Goal: Task Accomplishment & Management: Complete application form

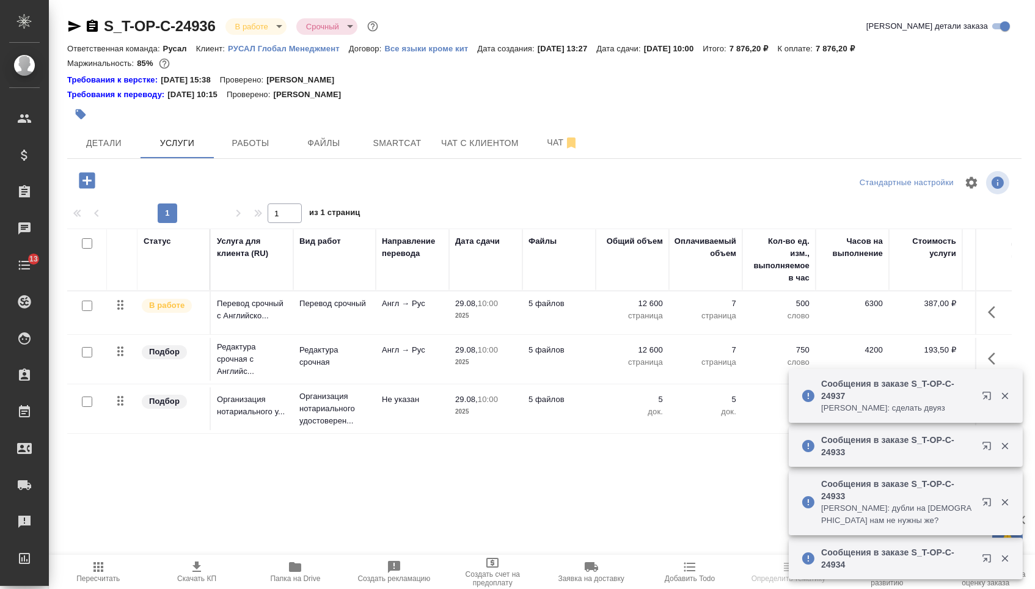
click at [126, 164] on div "S_T-OP-C-24936 В работе inProgress Срочный urgent Кратко детали заказа Ответств…" at bounding box center [544, 261] width 968 height 522
click at [108, 132] on button "Детали" at bounding box center [103, 143] width 73 height 31
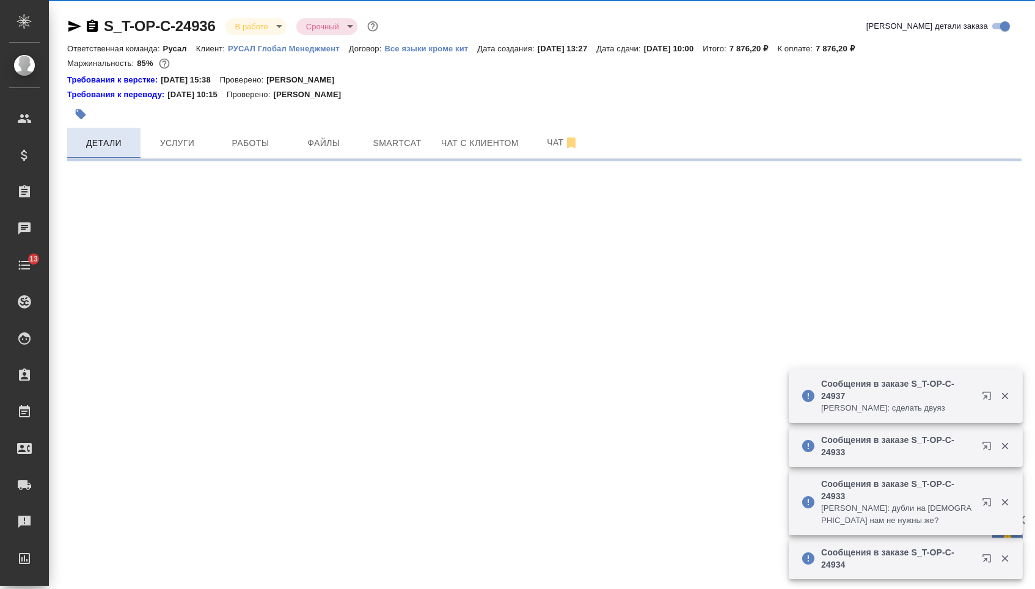
select select "RU"
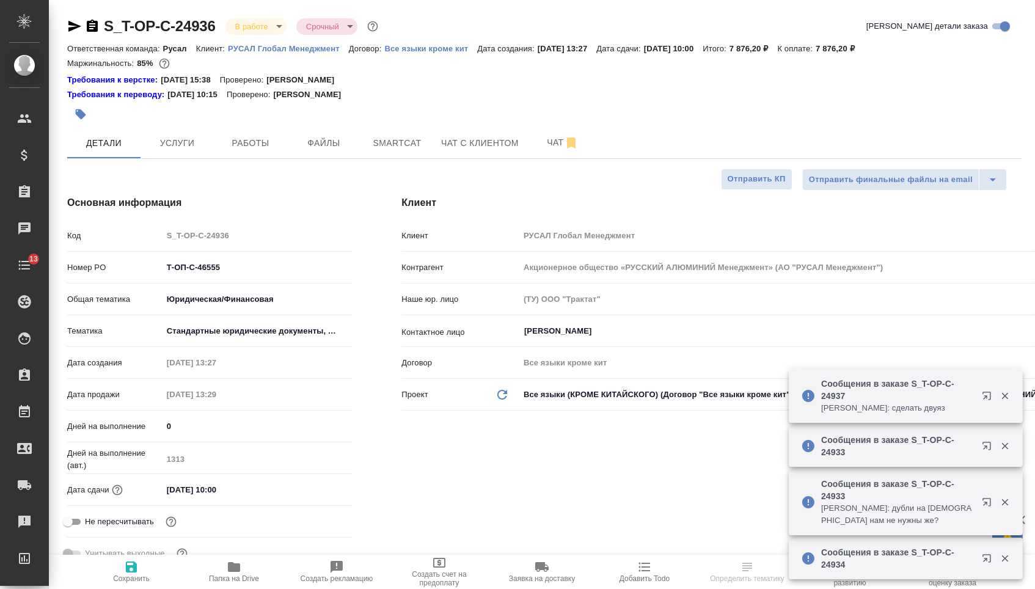
type textarea "x"
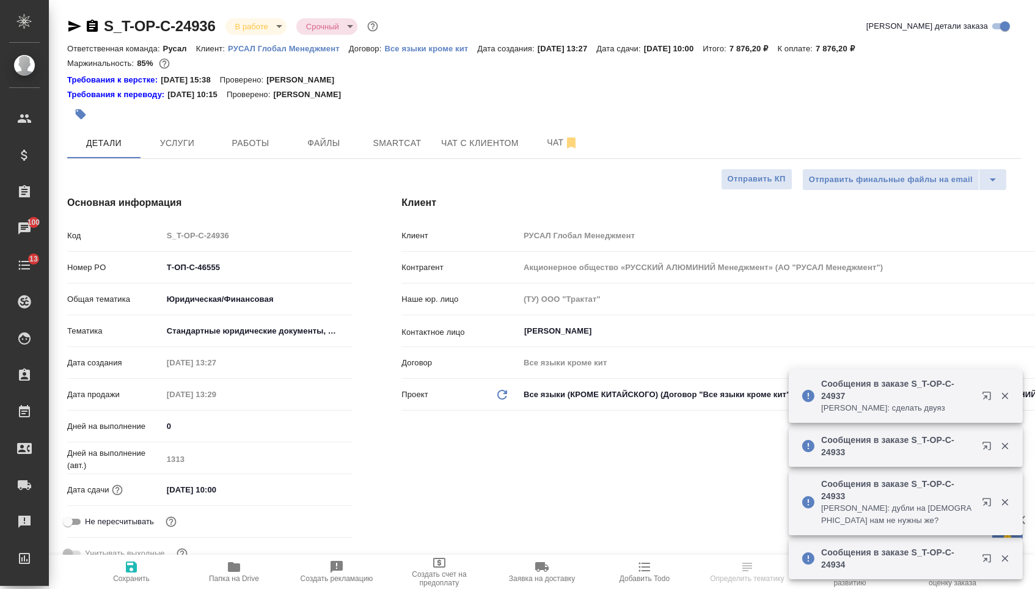
type textarea "x"
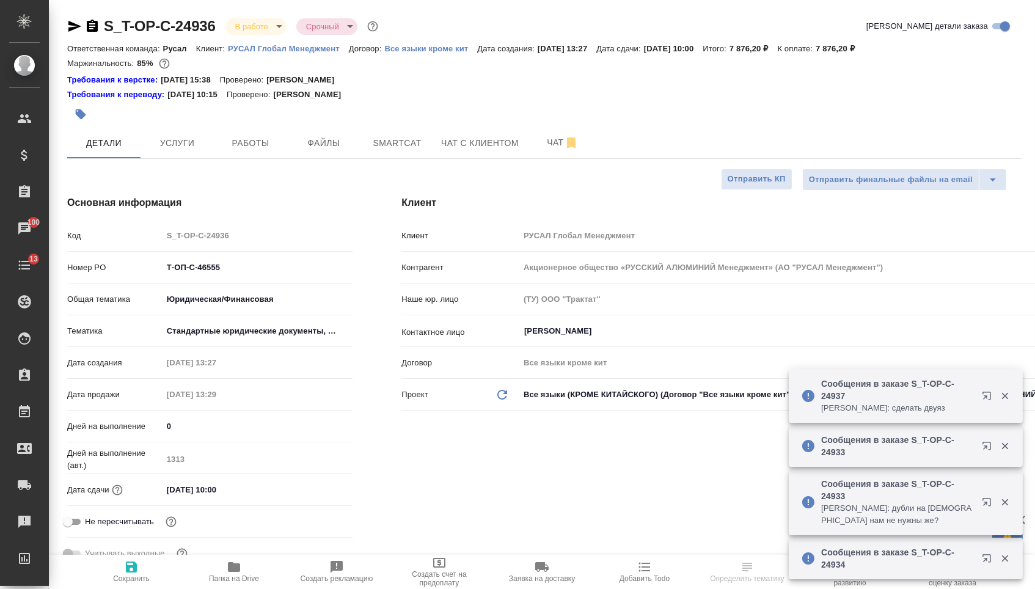
scroll to position [0, 0]
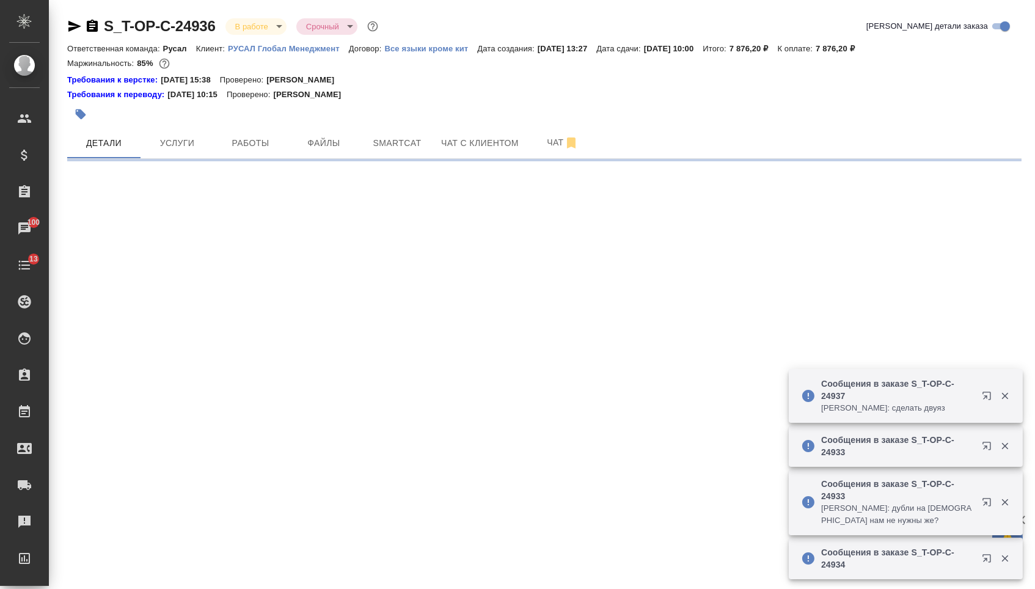
select select "RU"
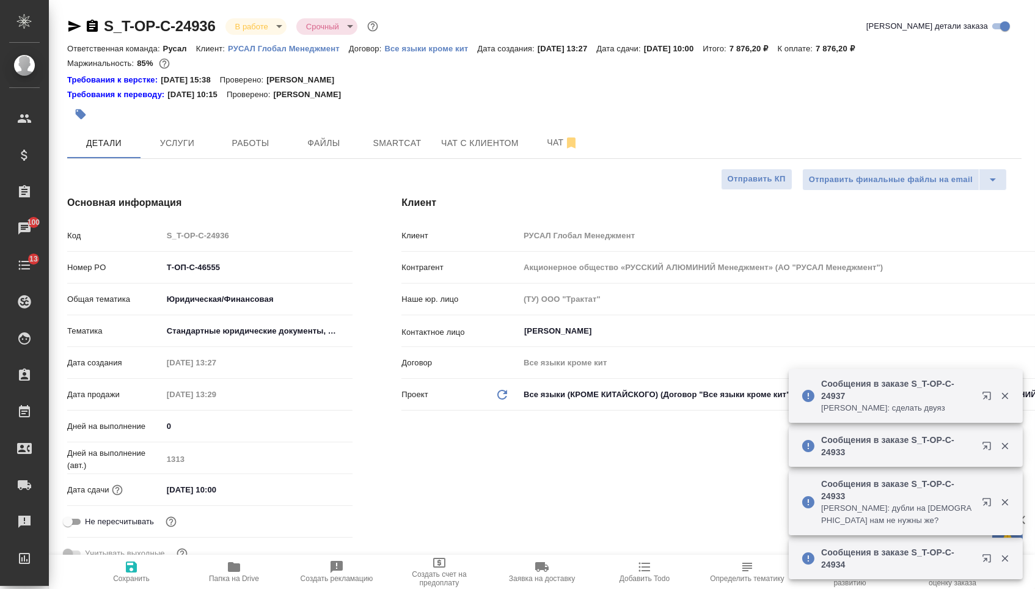
type textarea "x"
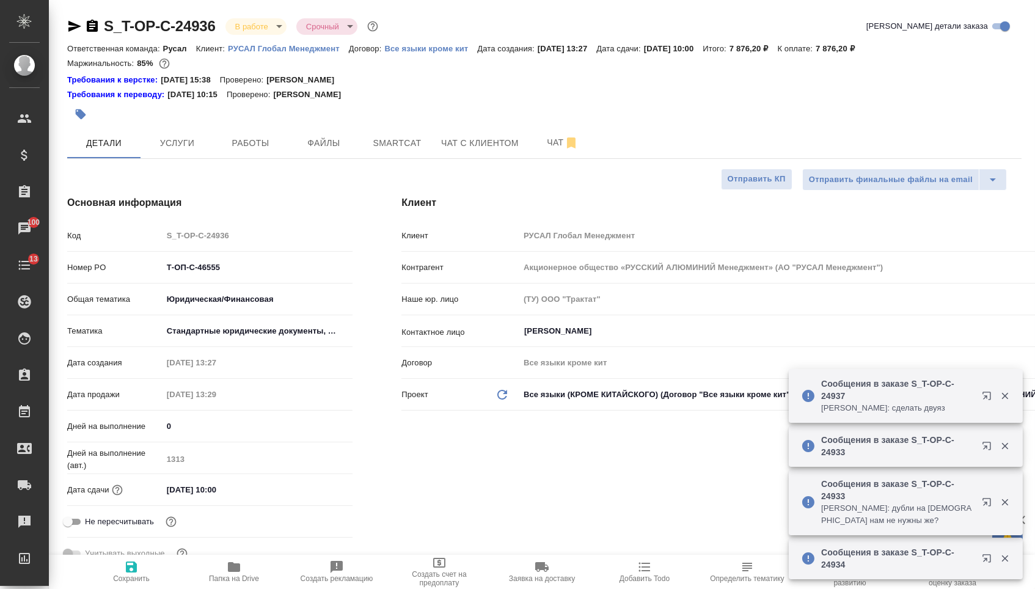
type textarea "x"
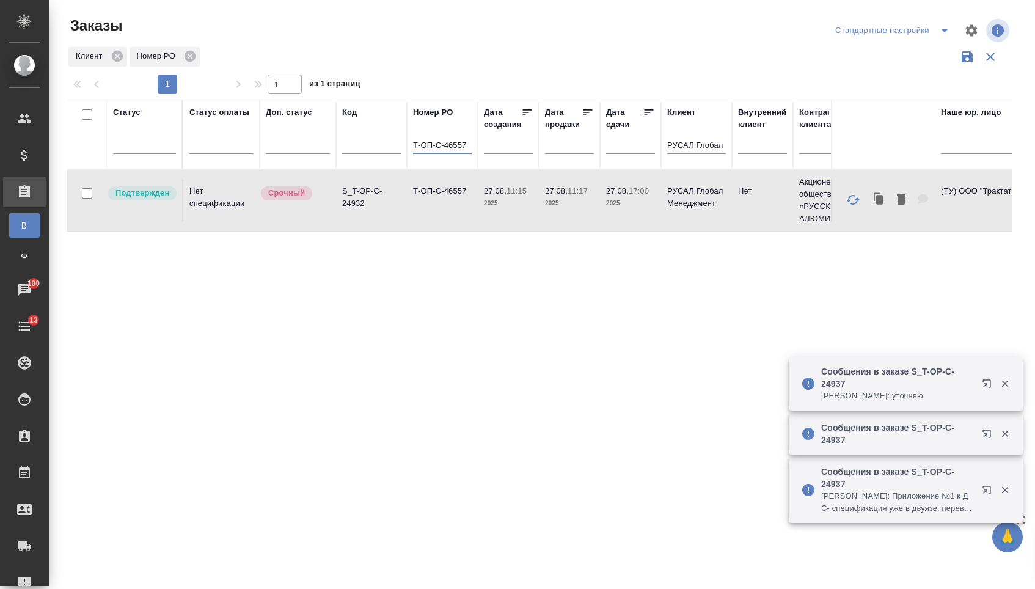
click at [470, 153] on input "Т-ОП-С-46557" at bounding box center [442, 146] width 59 height 15
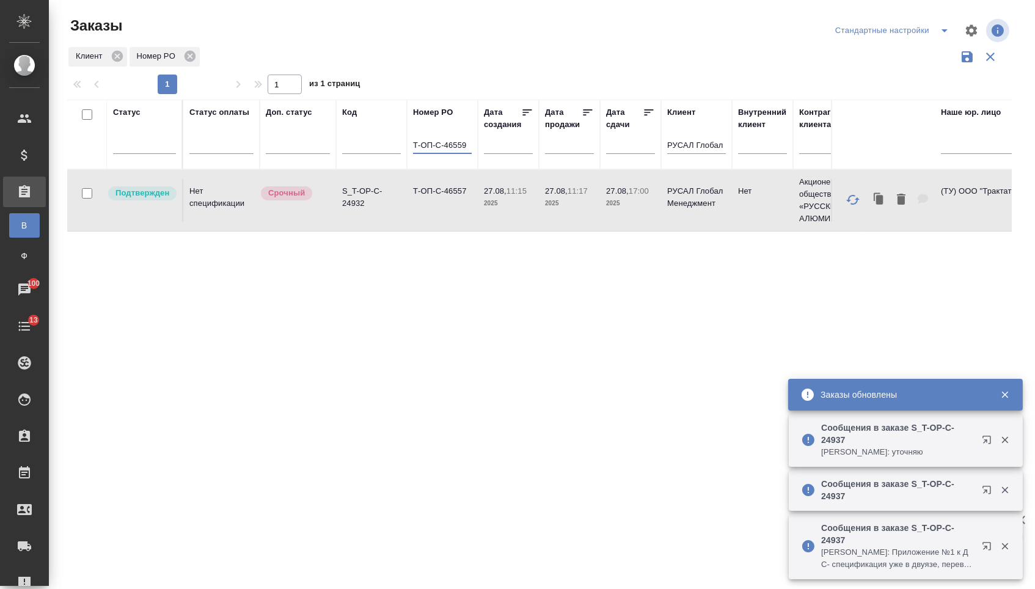
type input "Т-ОП-С-46559"
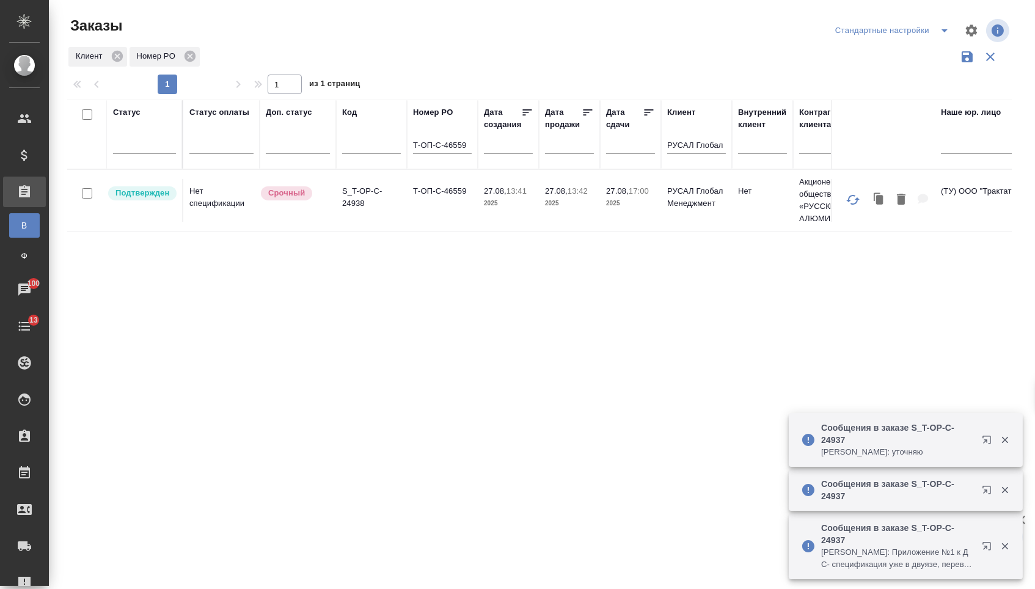
click at [437, 202] on td "Т-ОП-С-46559" at bounding box center [442, 200] width 71 height 43
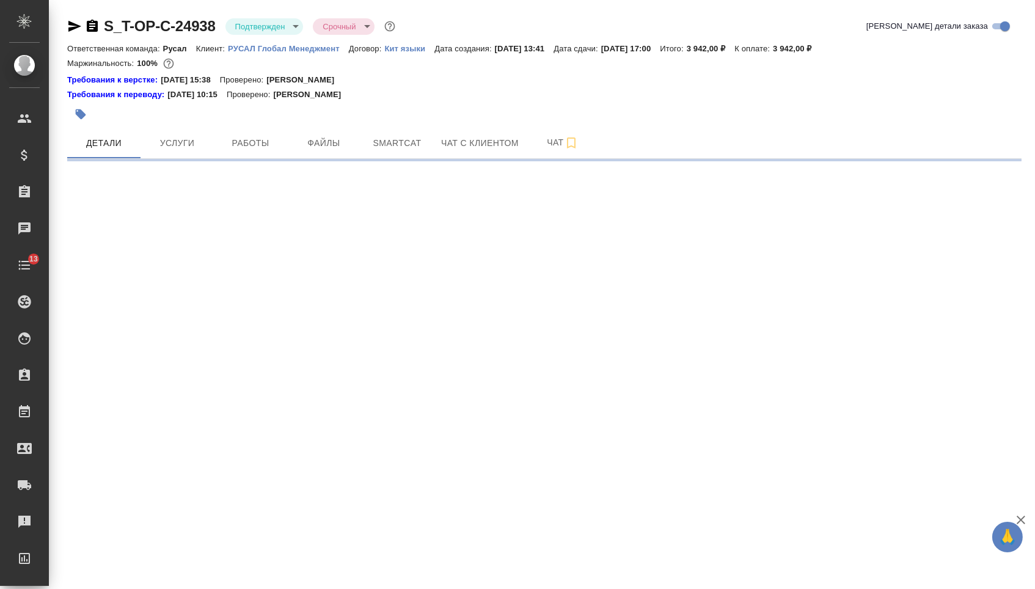
select select "RU"
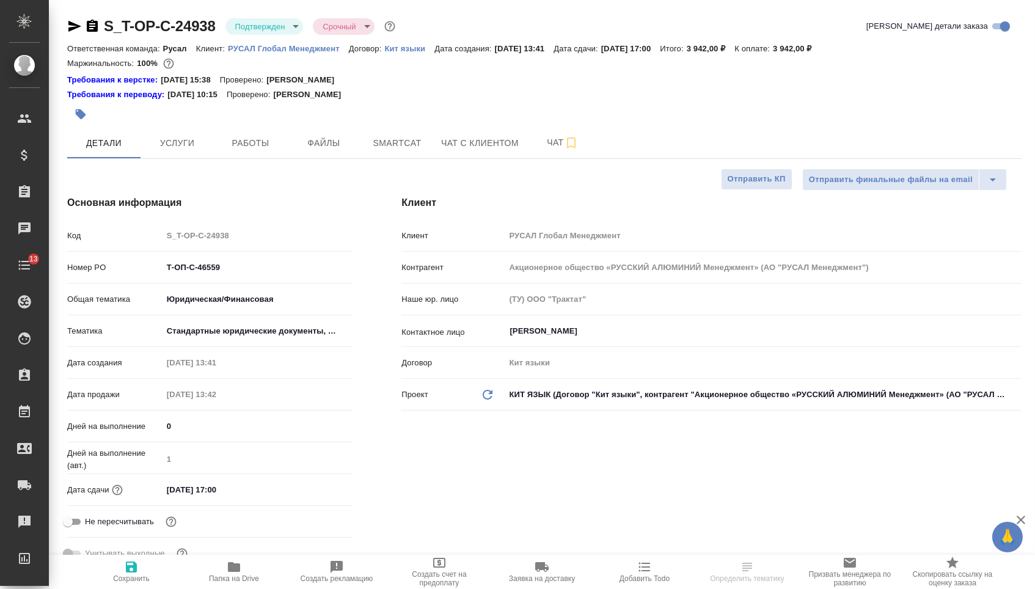
type textarea "x"
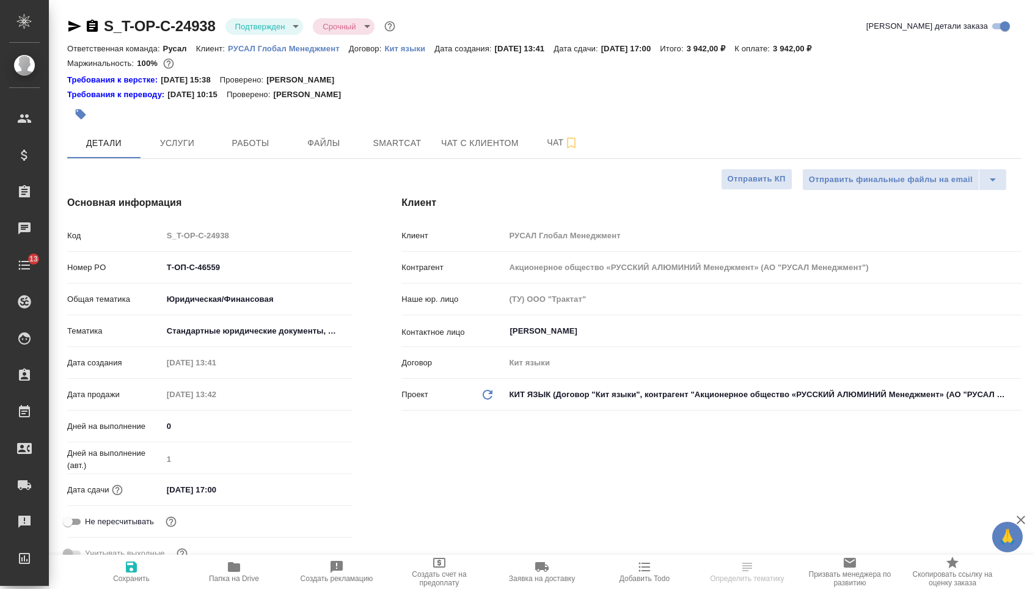
type textarea "x"
click at [232, 276] on input "Т-ОП-С-46559" at bounding box center [258, 267] width 191 height 18
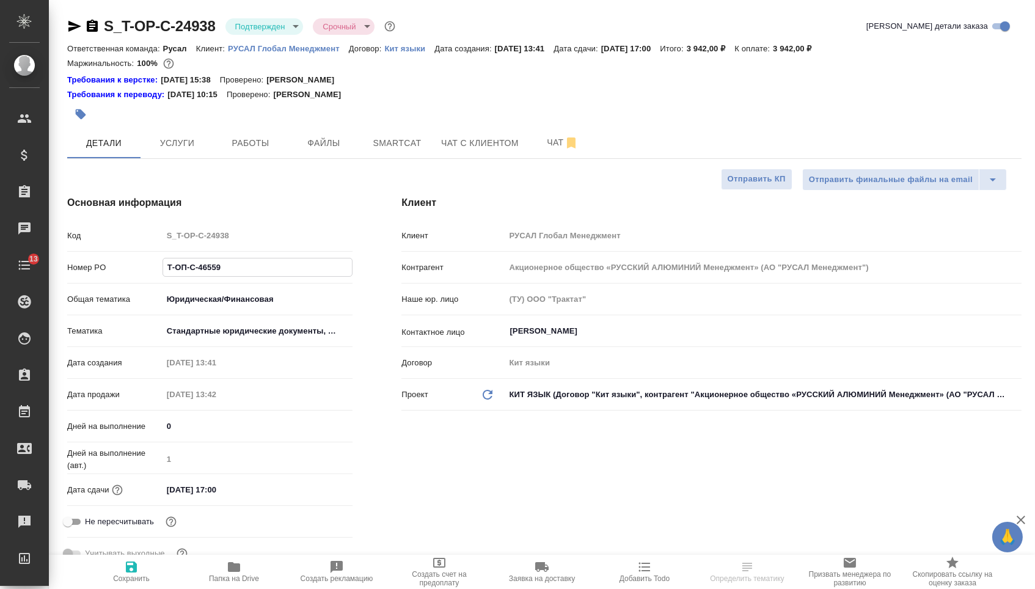
type input "Т-ОП-С-4655"
type textarea "x"
type input "Т-ОП-С-46558"
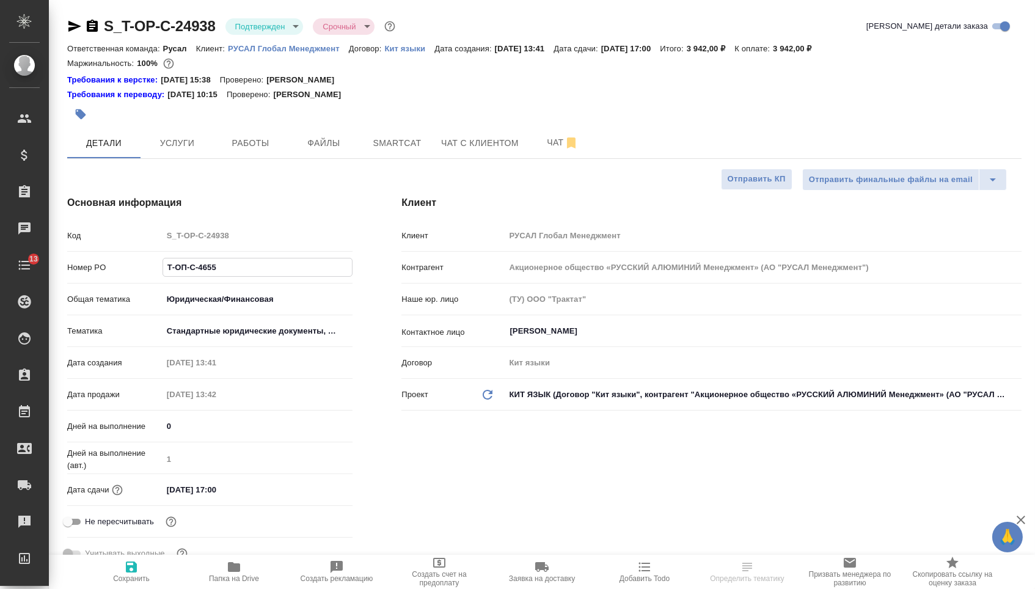
type textarea "x"
type input "Т-ОП-С-46558"
click at [133, 556] on button "Сохранить" at bounding box center [131, 572] width 103 height 34
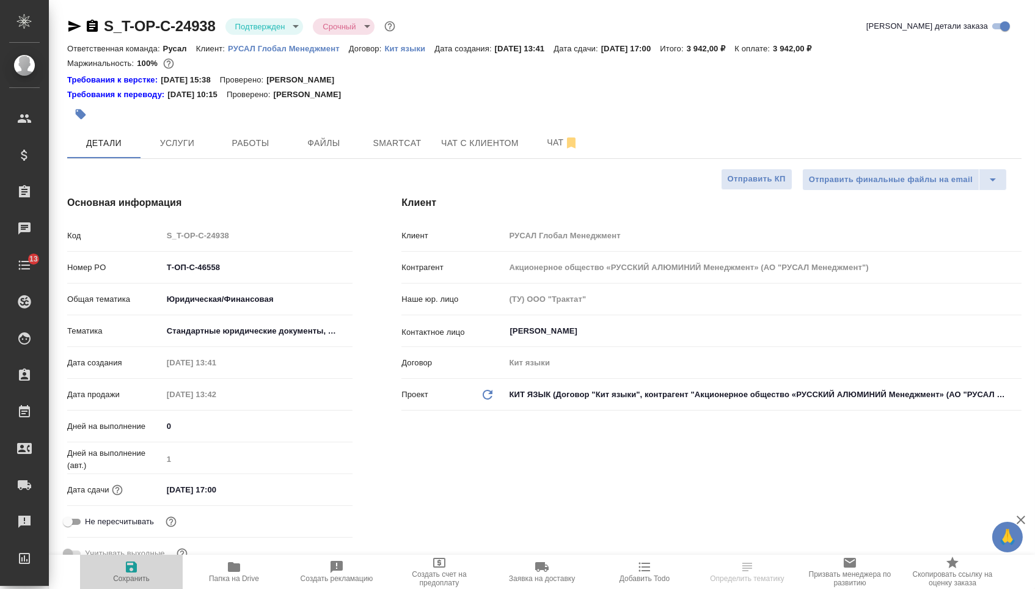
type textarea "x"
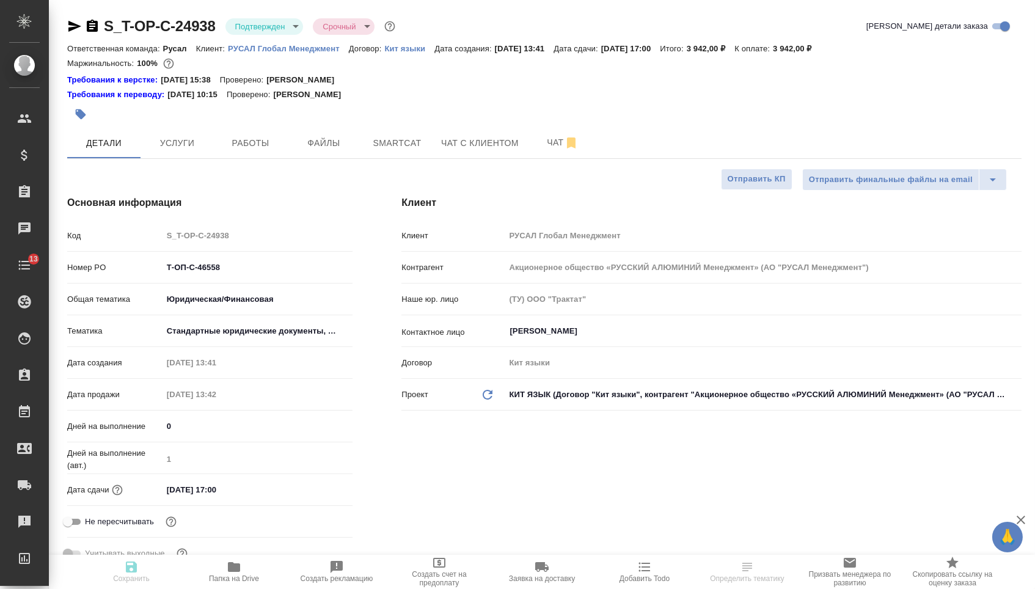
type textarea "x"
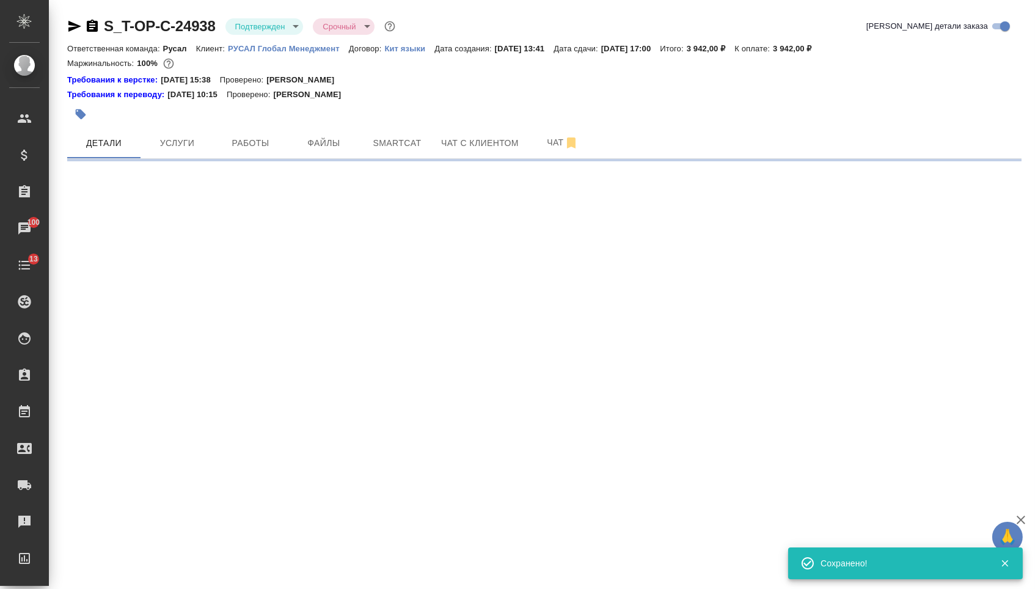
select select "RU"
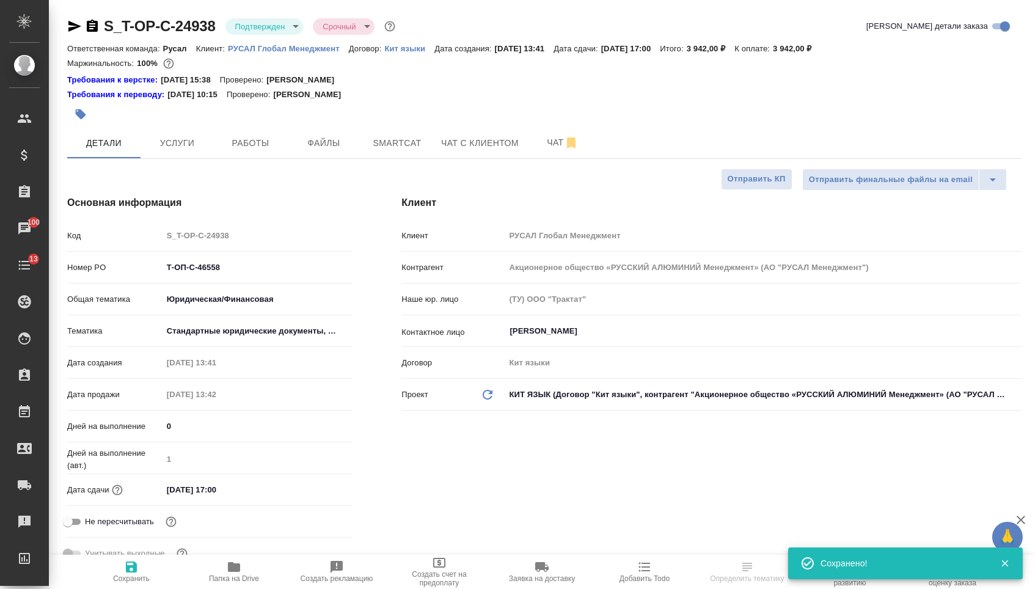
type textarea "x"
select select "RU"
type textarea "x"
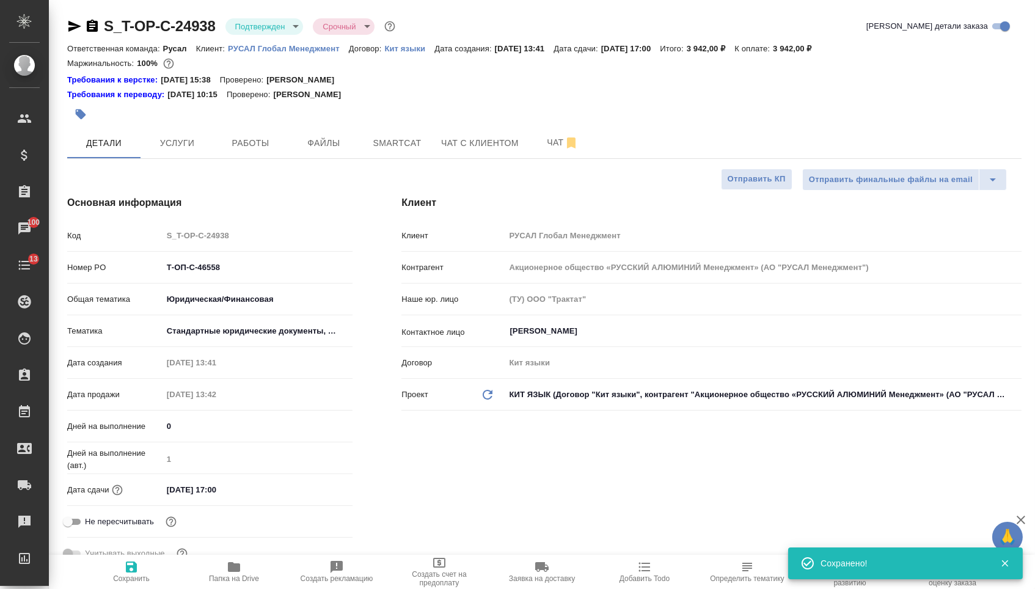
type textarea "x"
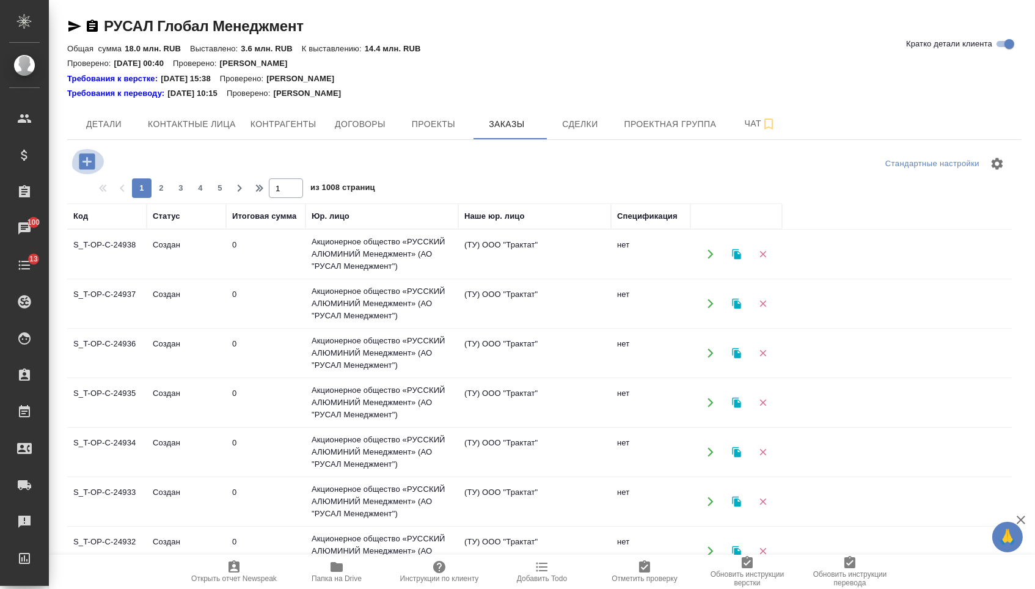
click at [93, 152] on icon "button" at bounding box center [86, 161] width 21 height 21
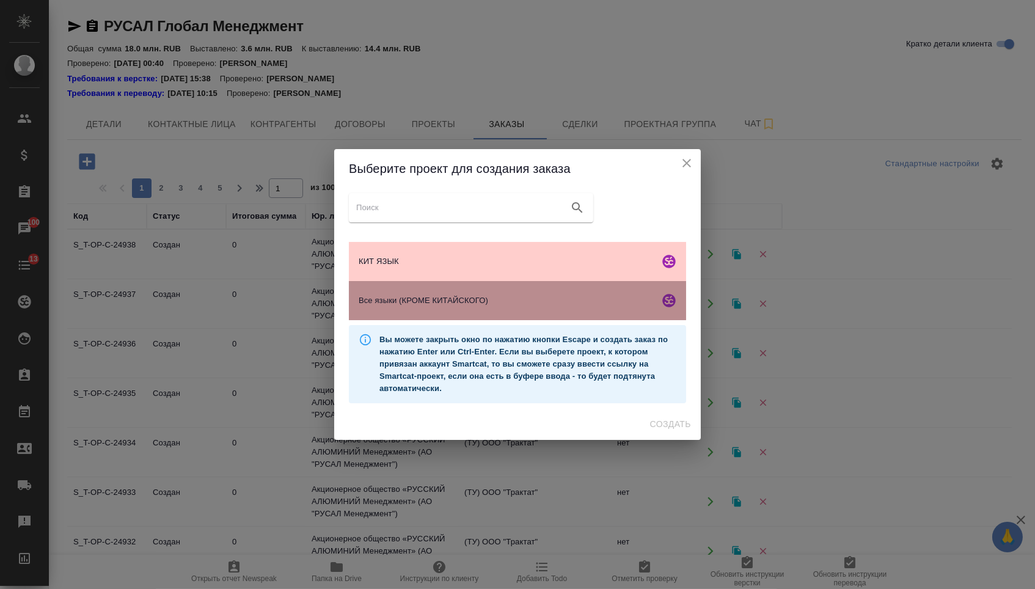
click at [417, 298] on span "Все языки (КРОМЕ КИТАЙСКОГО)" at bounding box center [507, 300] width 296 height 12
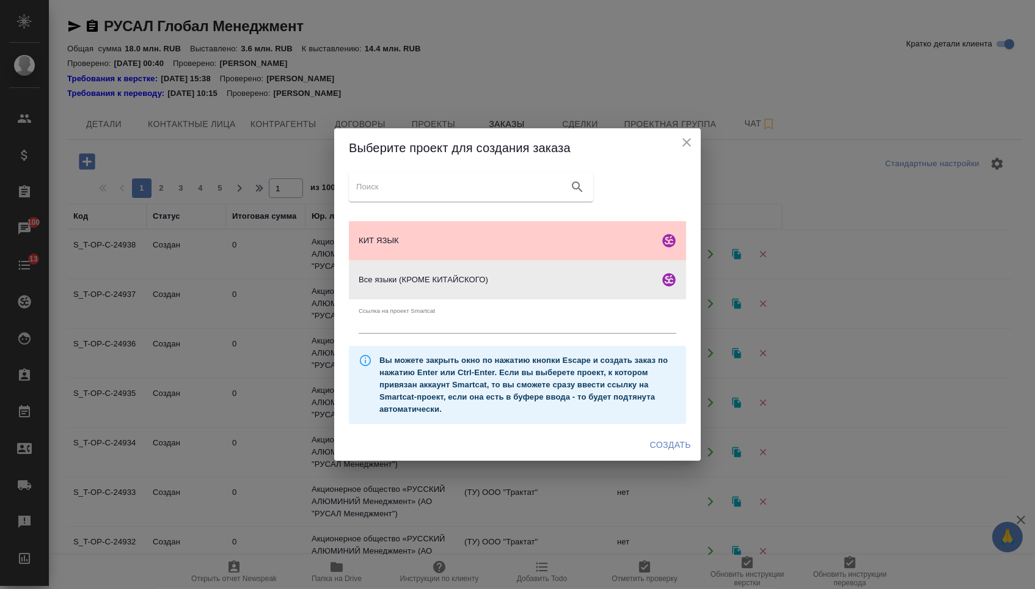
click at [677, 459] on div "Создать" at bounding box center [517, 445] width 367 height 32
click at [671, 448] on span "Создать" at bounding box center [670, 444] width 41 height 15
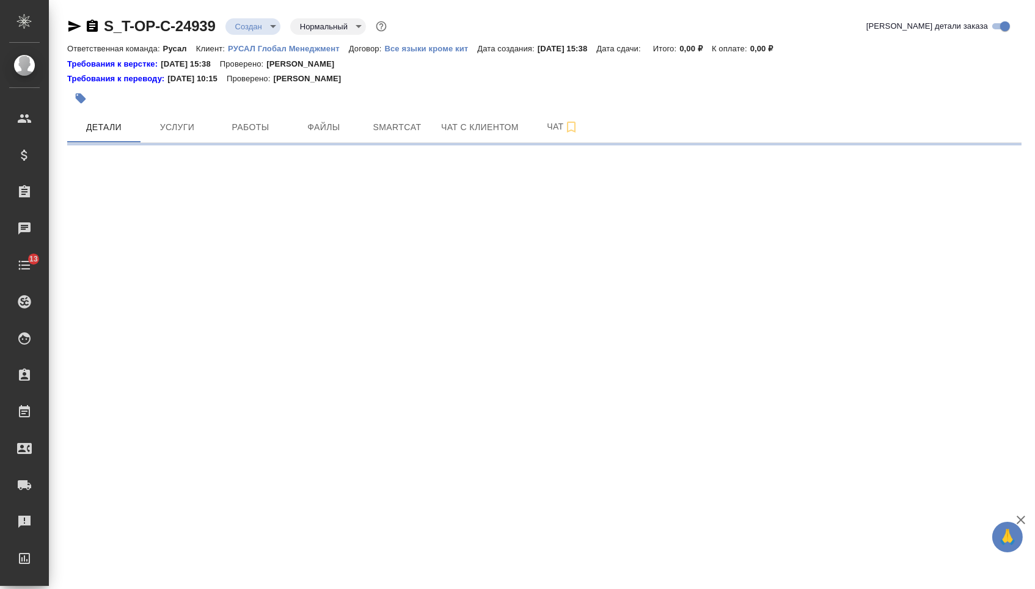
select select "RU"
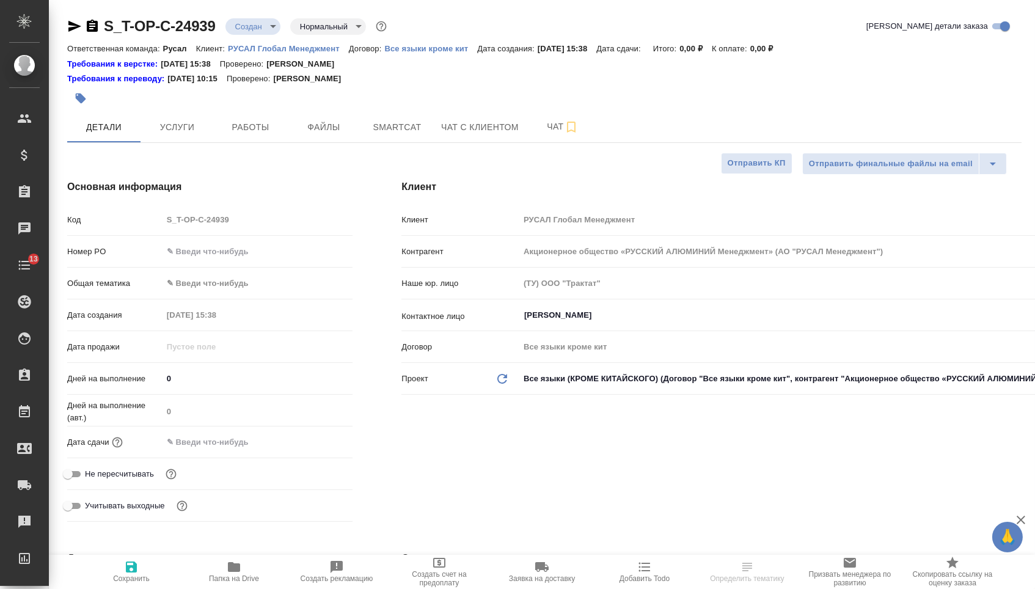
type textarea "x"
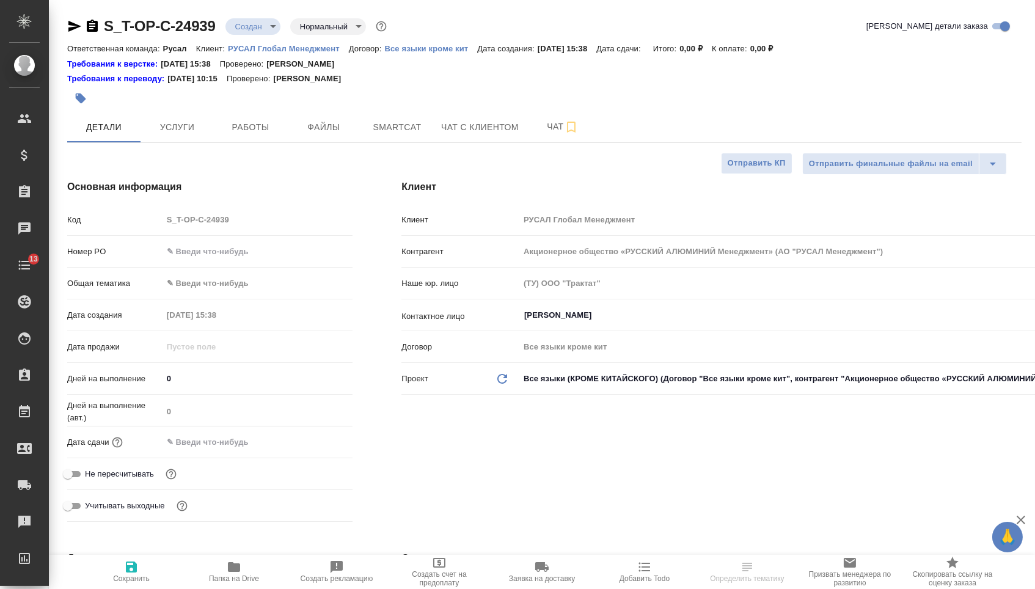
type textarea "x"
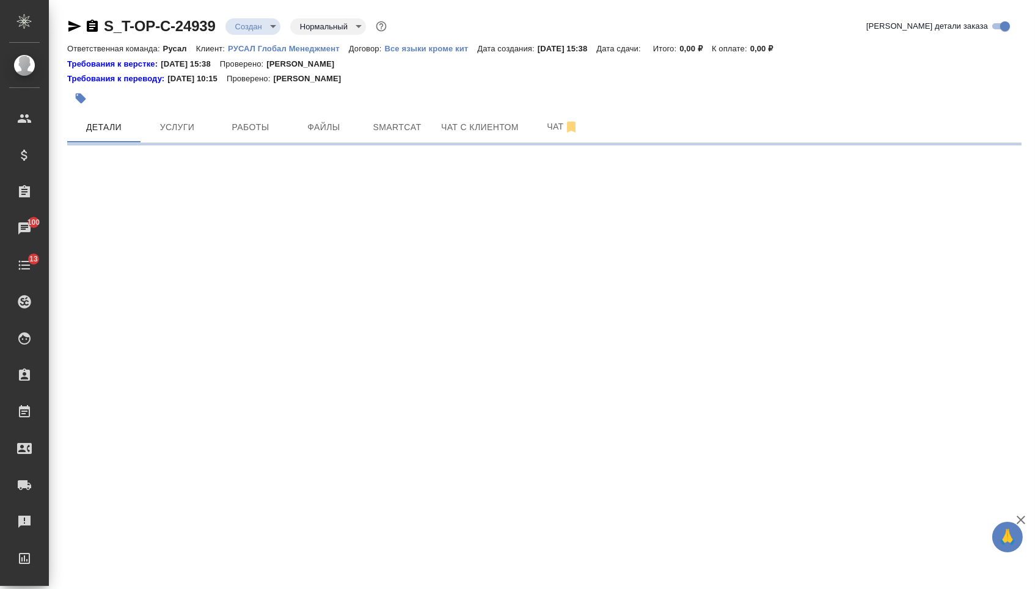
select select "RU"
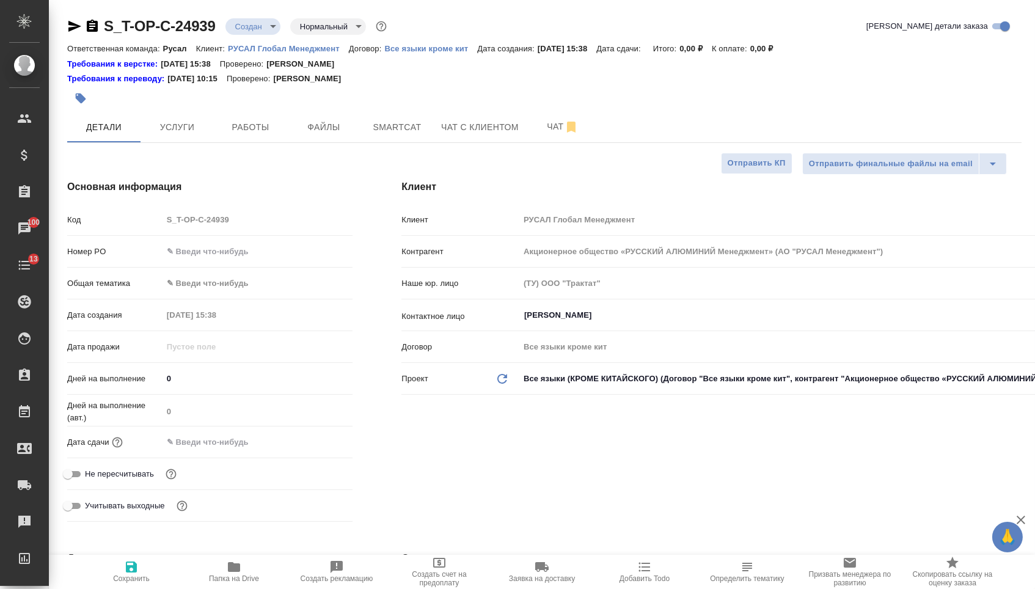
type textarea "x"
click at [254, 255] on input "text" at bounding box center [258, 252] width 191 height 18
paste input "Т-ОП-С-46559"
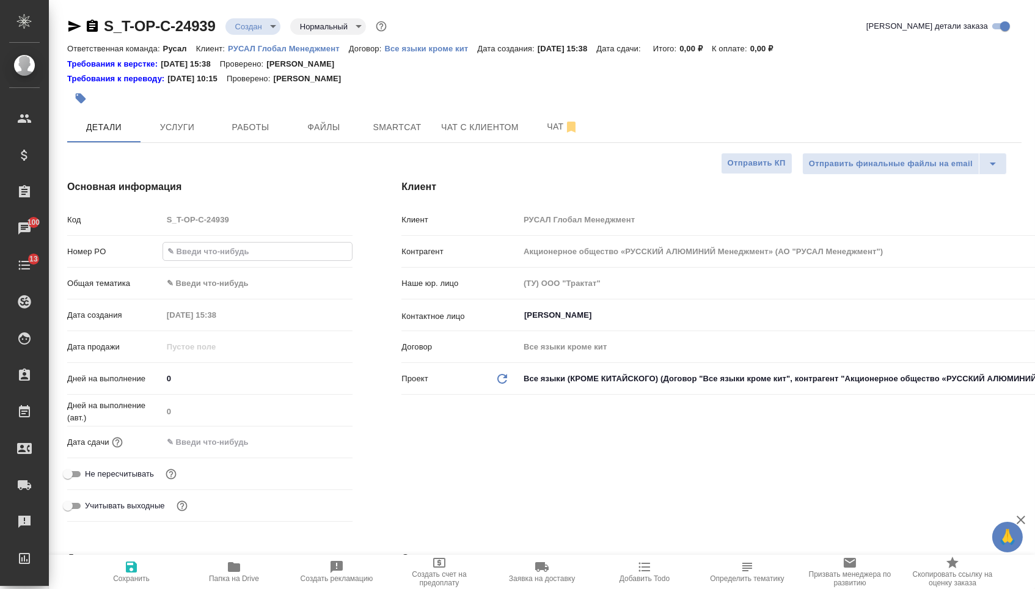
type input "Т-ОП-С-46559"
type textarea "x"
type input "Т-ОП-С-46559"
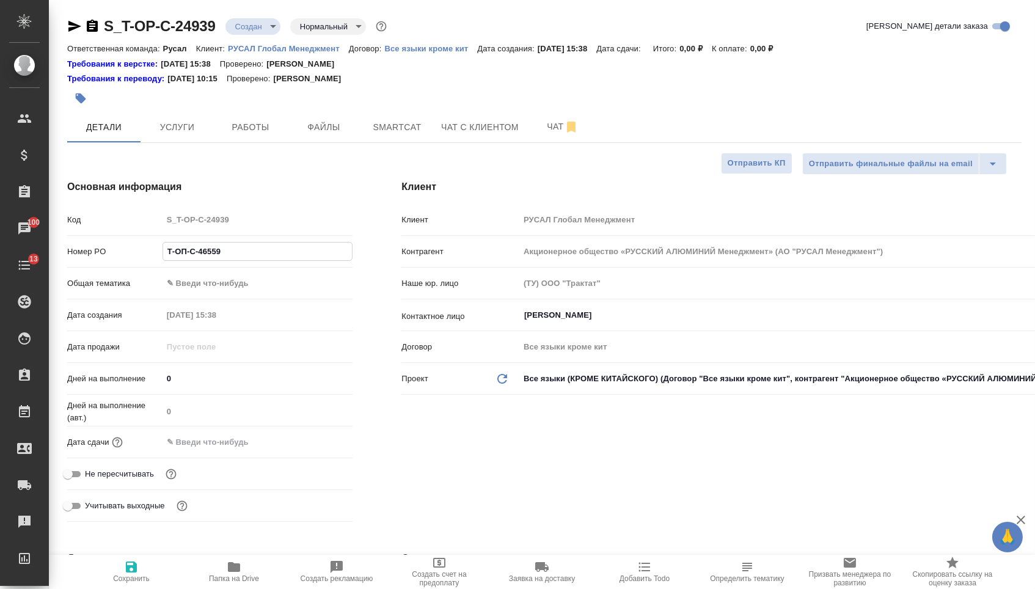
click at [231, 449] on input "text" at bounding box center [216, 442] width 107 height 18
click at [319, 448] on icon "button" at bounding box center [317, 441] width 15 height 15
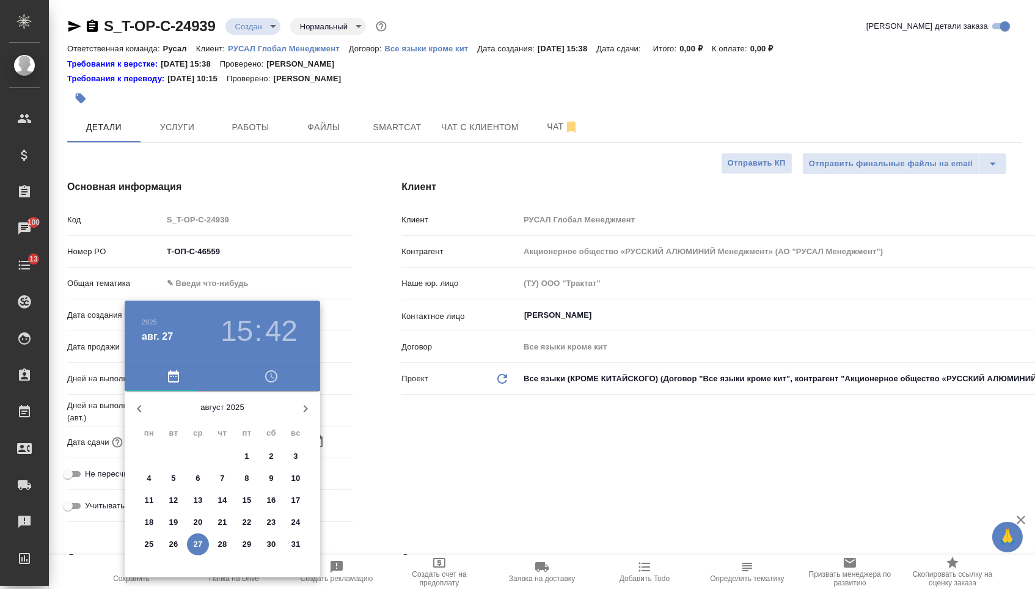
click at [219, 549] on p "28" at bounding box center [222, 544] width 9 height 12
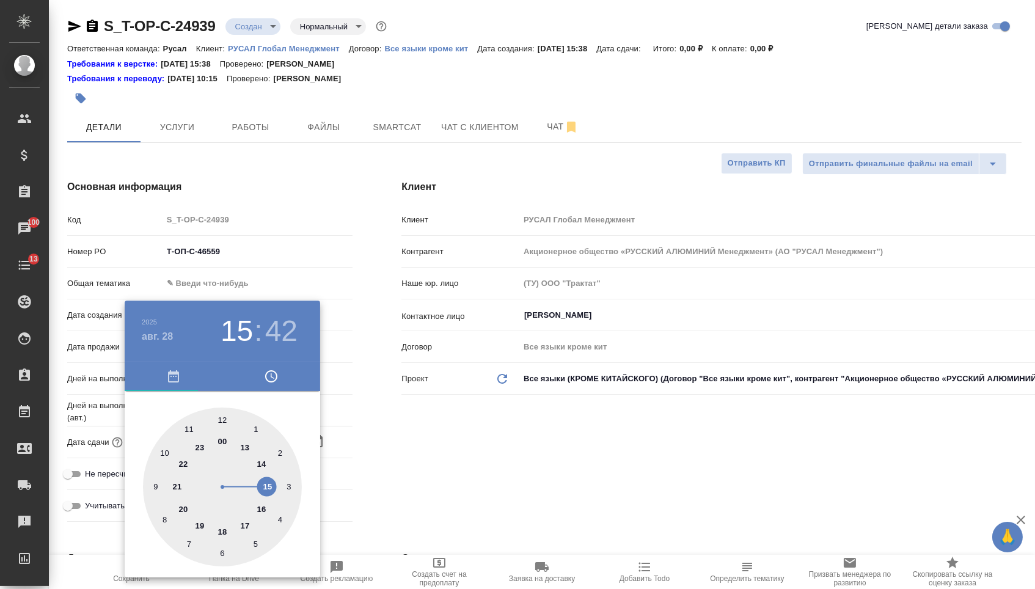
type input "28.08.2025 15:42"
type textarea "x"
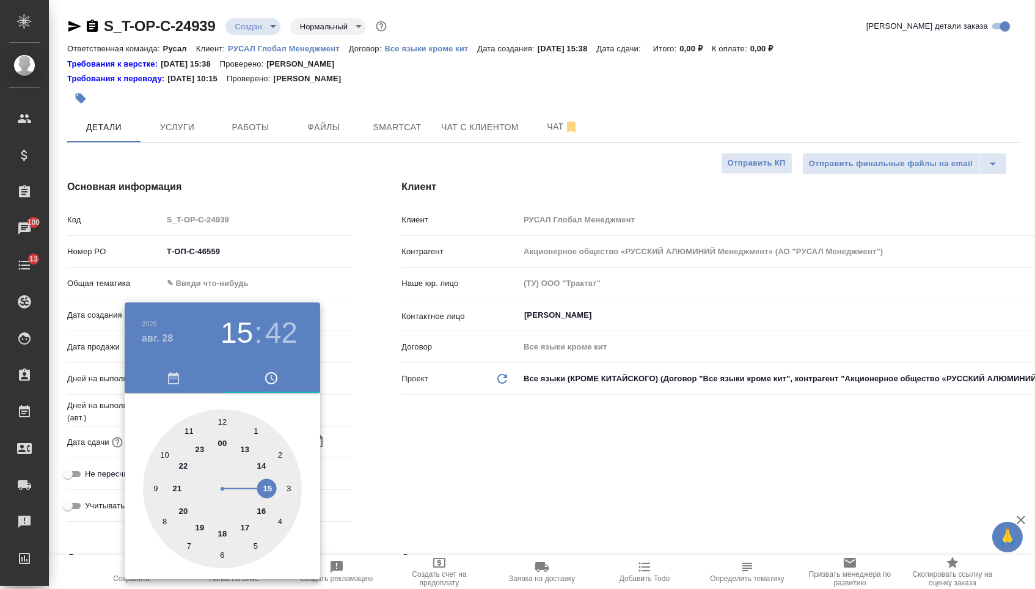
type textarea "x"
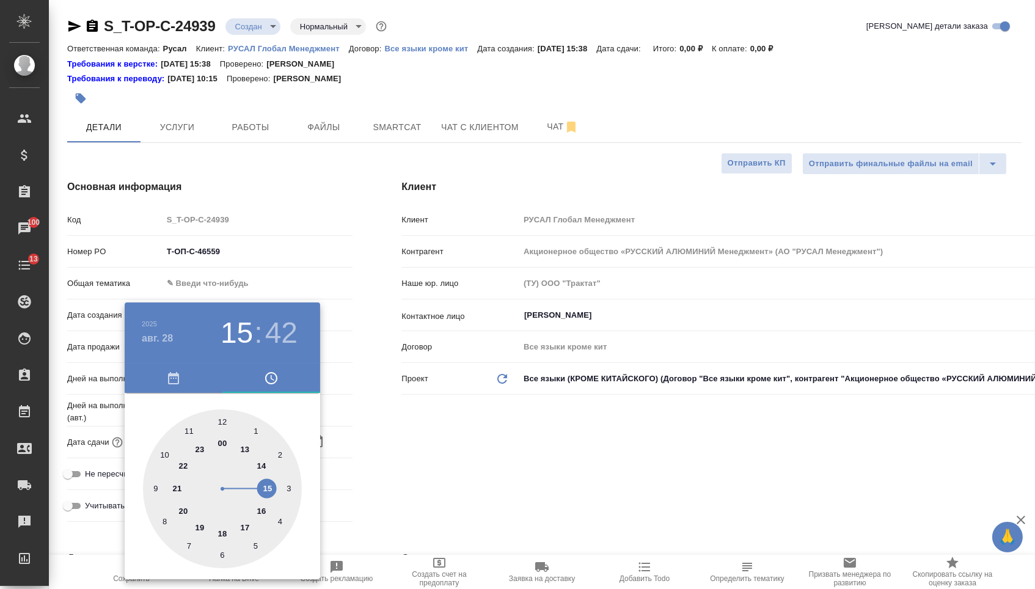
type textarea "x"
type input "28.08.2025 11:42"
click at [186, 432] on div at bounding box center [222, 488] width 159 height 159
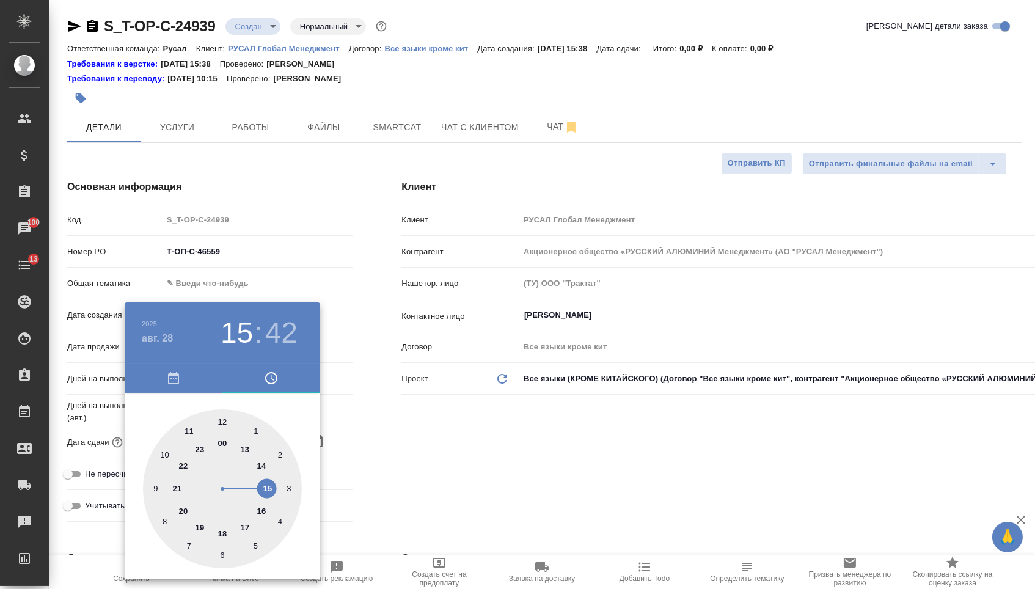
type textarea "x"
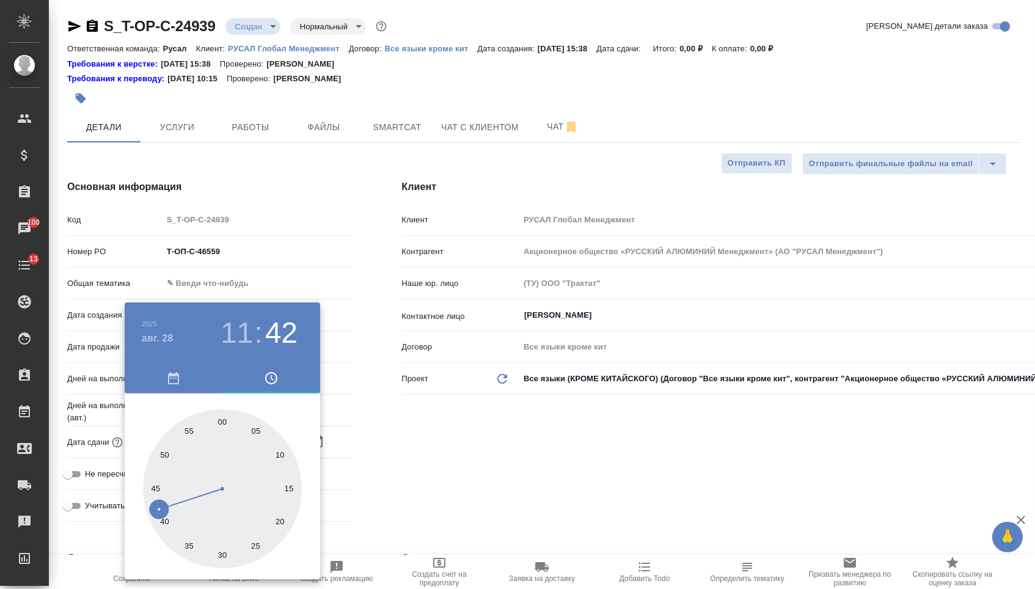
type textarea "x"
type input "28.08.2025 11:30"
click at [222, 548] on div at bounding box center [222, 488] width 159 height 159
type textarea "x"
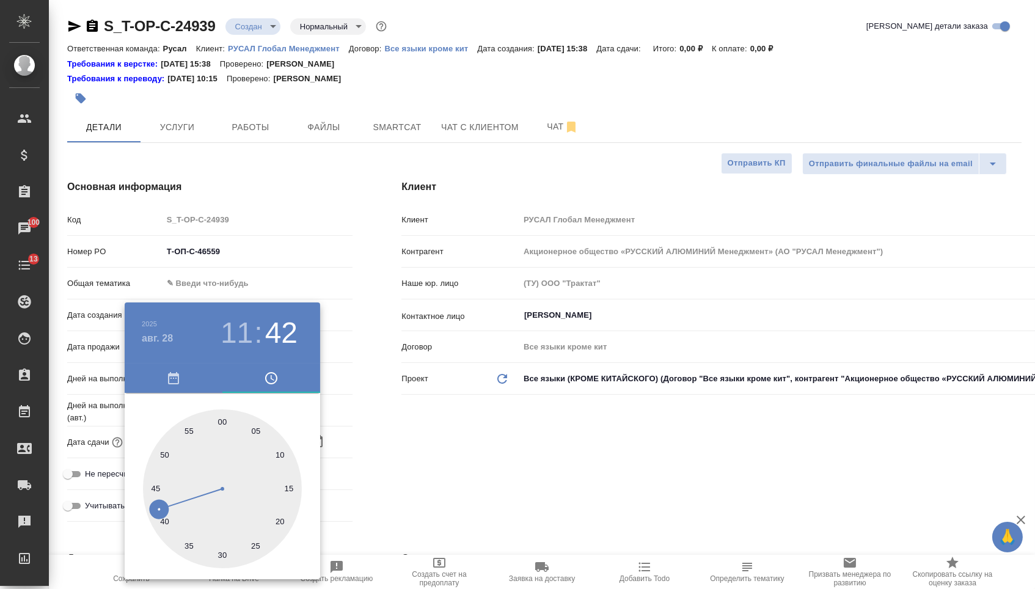
type textarea "x"
click at [360, 500] on div at bounding box center [517, 294] width 1035 height 589
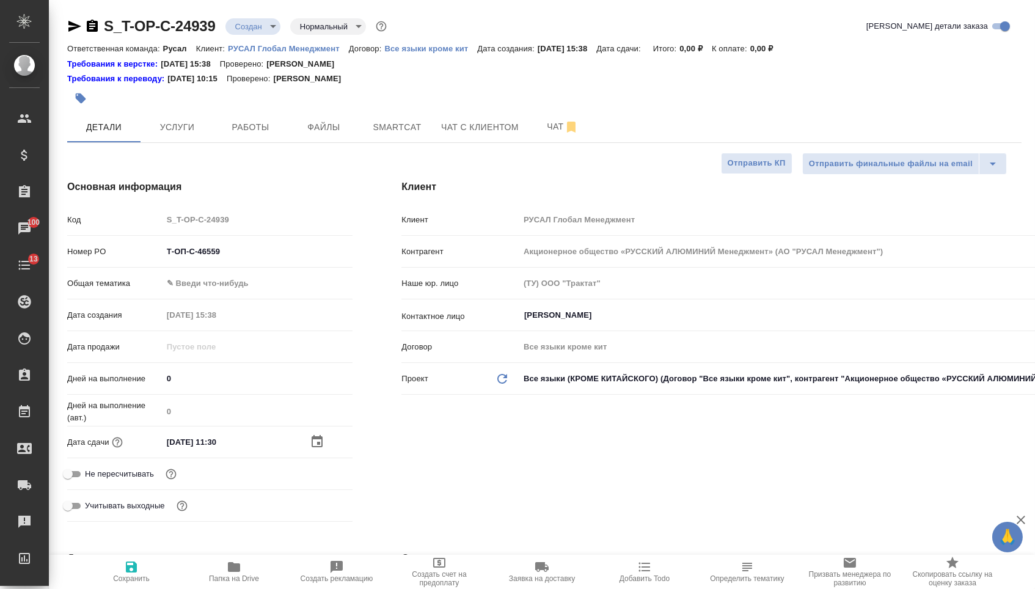
type textarea "x"
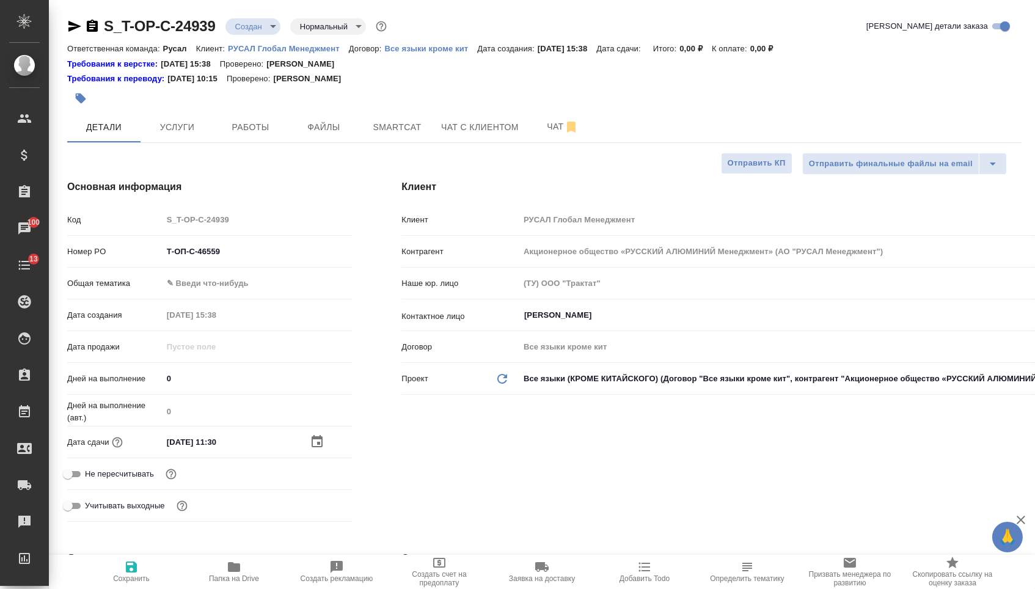
type textarea "x"
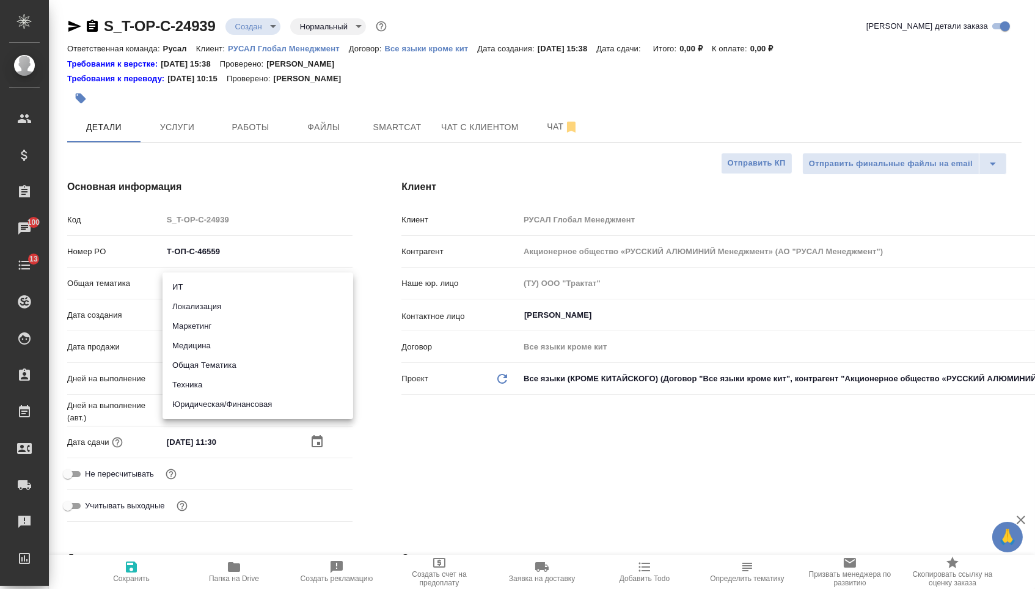
click at [263, 287] on body "🙏 .cls-1 fill:#fff; AWATERA Menshikova Aleksandra Клиенты Спецификации Заказы 1…" at bounding box center [517, 294] width 1035 height 589
click at [213, 323] on li "Маркетинг" at bounding box center [258, 326] width 191 height 20
type input "marketing"
type textarea "x"
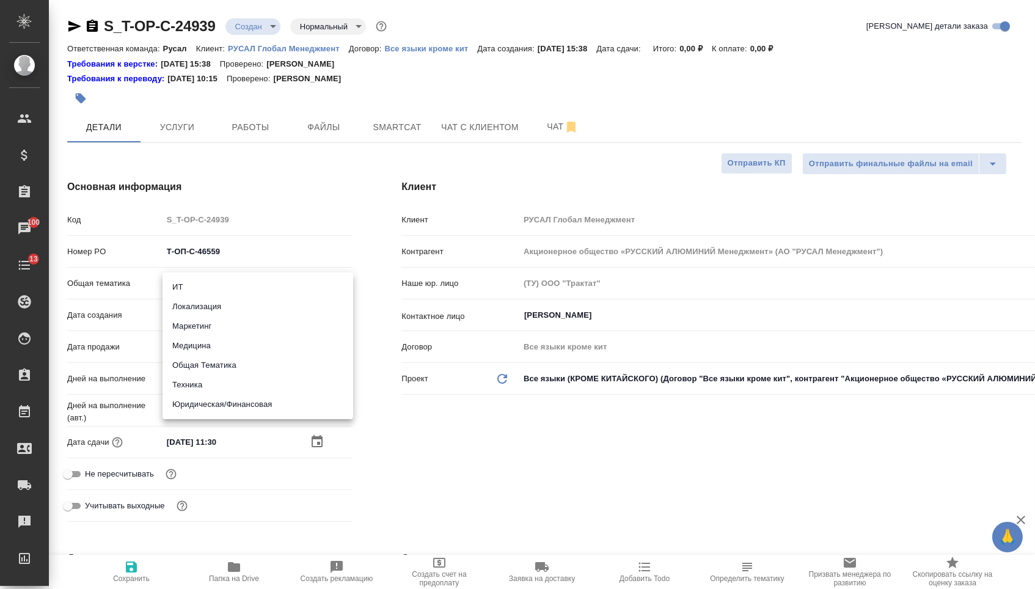
type textarea "x"
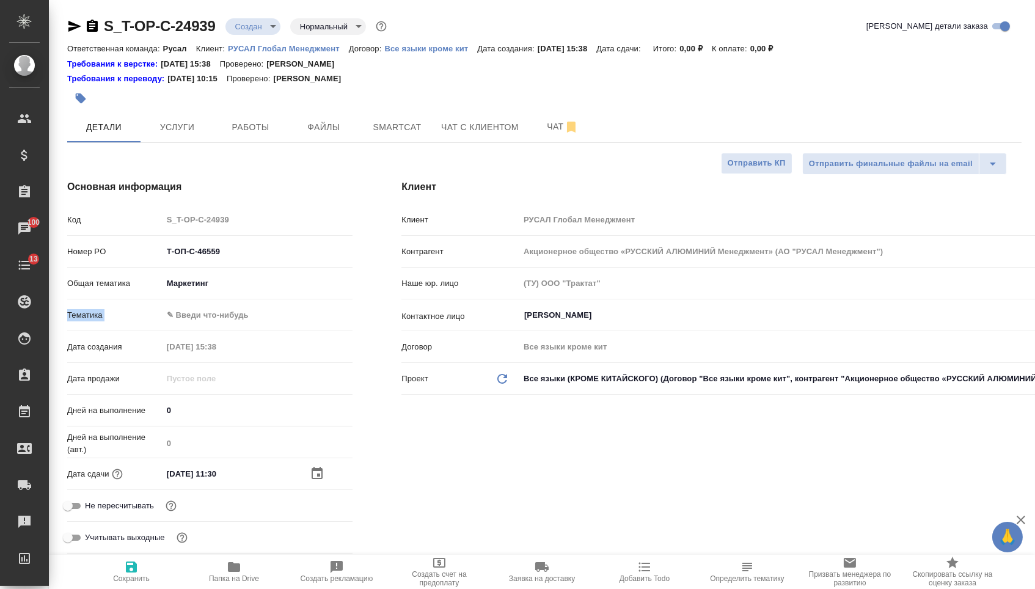
click at [226, 307] on div "Код S_T-OP-C-24939 Номер PO Т-ОП-С-46559 Общая тематика Маркетинг marketing Тем…" at bounding box center [209, 383] width 285 height 349
click at [227, 316] on body "🙏 .cls-1 fill:#fff; AWATERA Menshikova Aleksandra Клиенты Спецификации Заказы 1…" at bounding box center [517, 294] width 1035 height 589
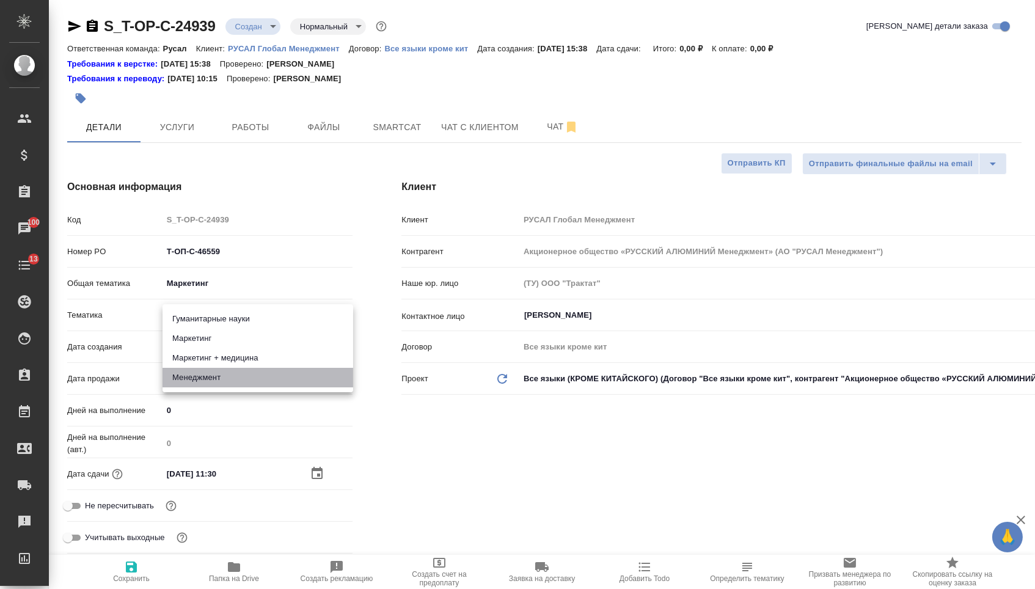
click at [214, 376] on li "Менеджмент" at bounding box center [258, 378] width 191 height 20
type textarea "x"
type input "5a8b8b956a9677013d343d4c"
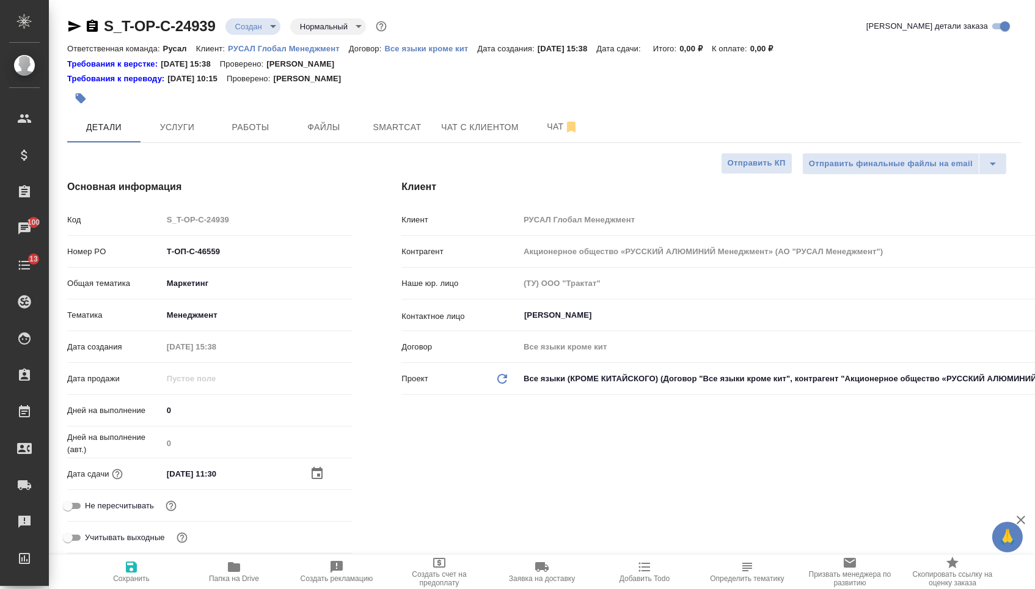
click at [122, 576] on span "Сохранить" at bounding box center [131, 578] width 37 height 9
type textarea "x"
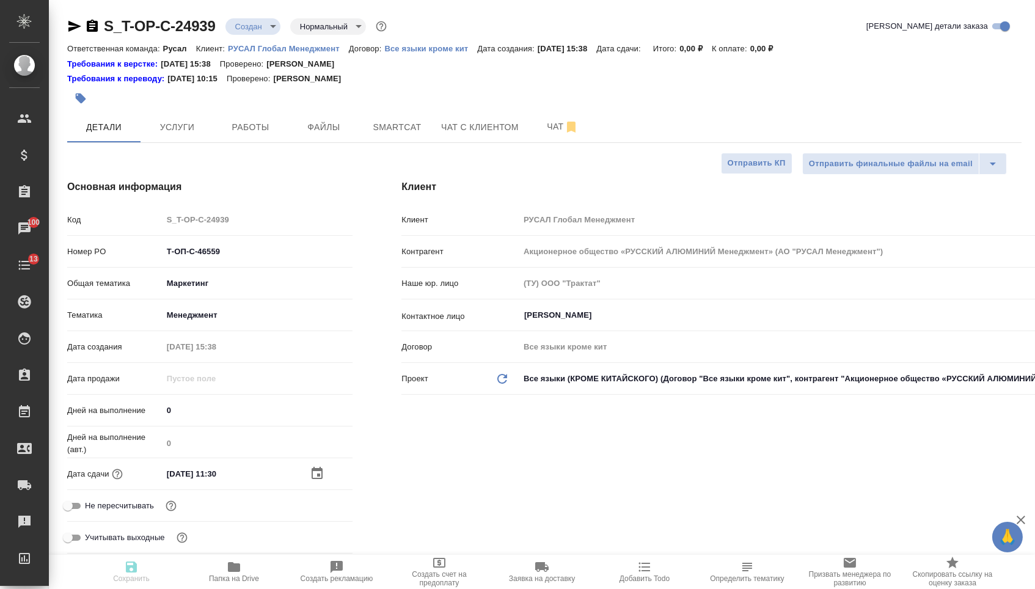
type textarea "x"
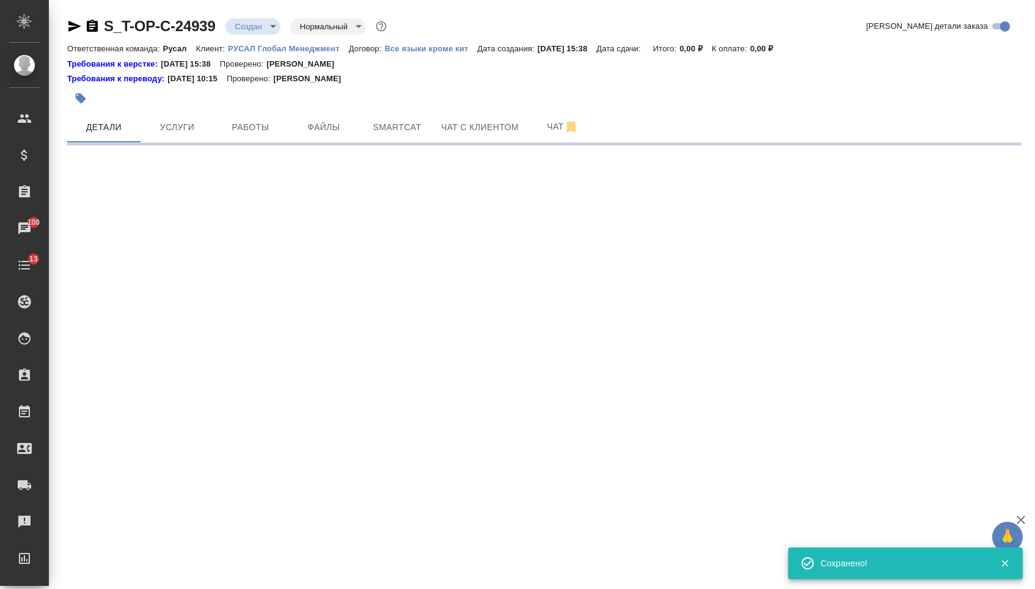
select select "RU"
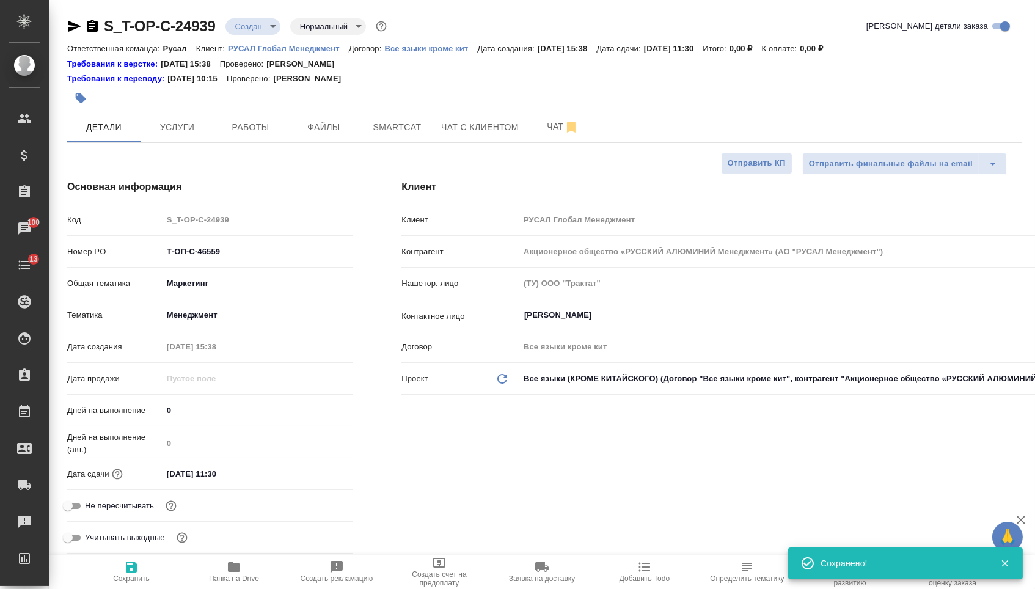
type textarea "x"
click at [308, 114] on button "Файлы" at bounding box center [323, 127] width 73 height 31
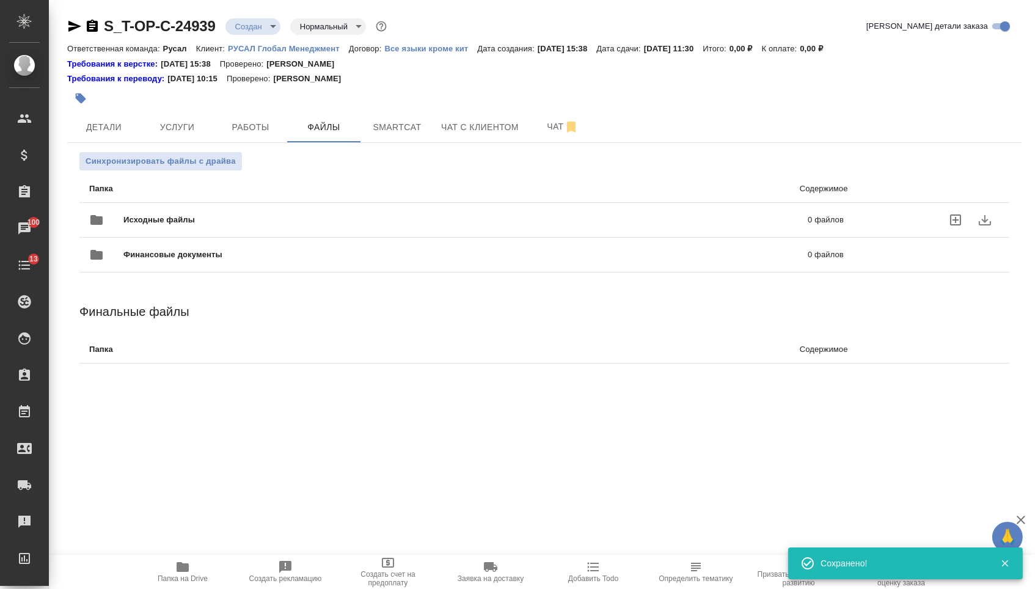
click at [203, 216] on div "Исходные файлы 0 файлов" at bounding box center [466, 219] width 755 height 29
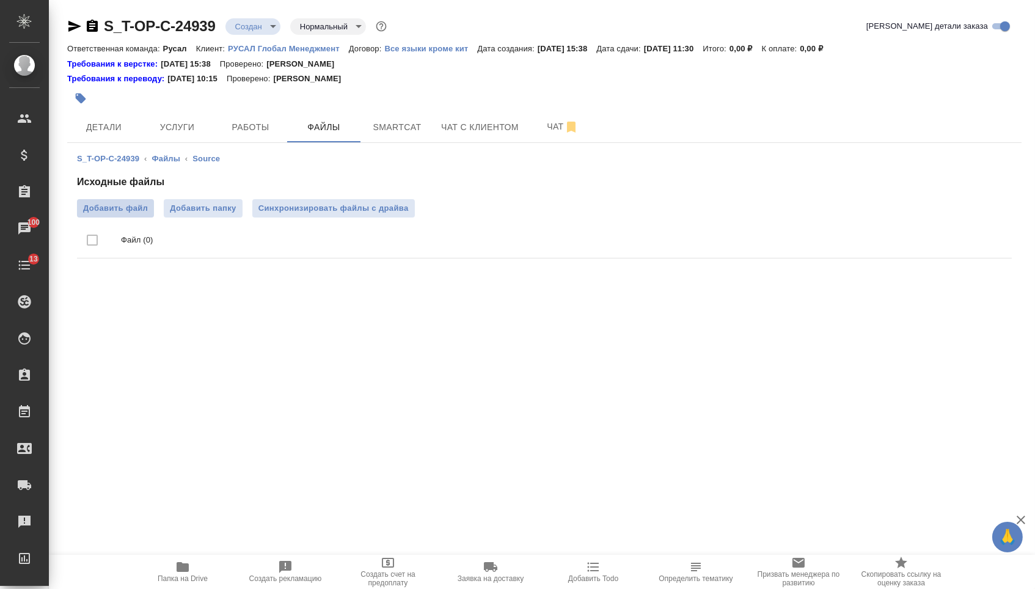
click at [99, 212] on span "Добавить файл" at bounding box center [115, 208] width 65 height 12
click at [0, 0] on input "Добавить файл" at bounding box center [0, 0] width 0 height 0
click at [181, 135] on span "Услуги" at bounding box center [177, 127] width 59 height 15
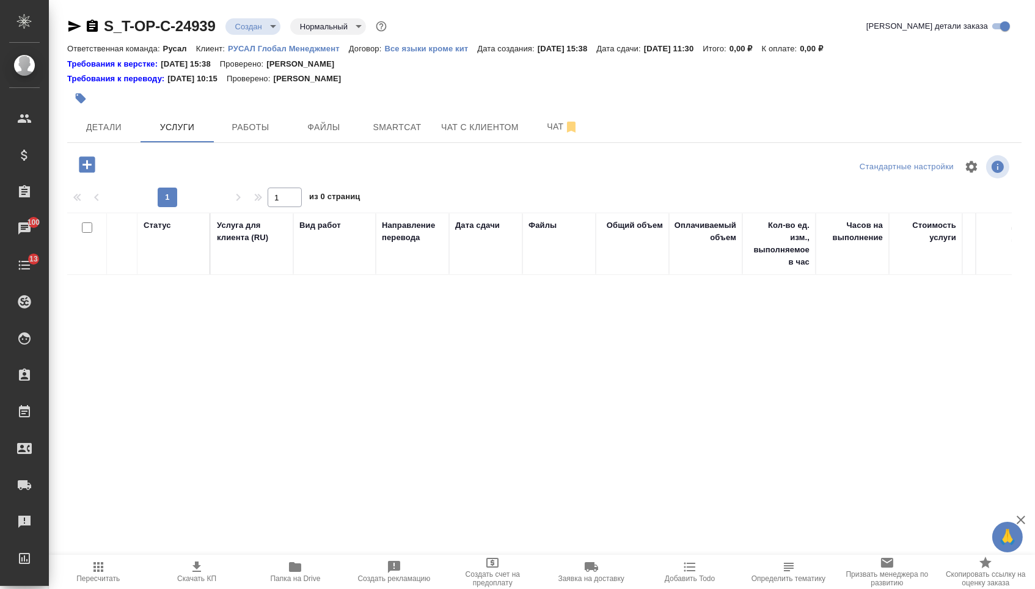
click at [92, 172] on icon "button" at bounding box center [87, 164] width 16 height 16
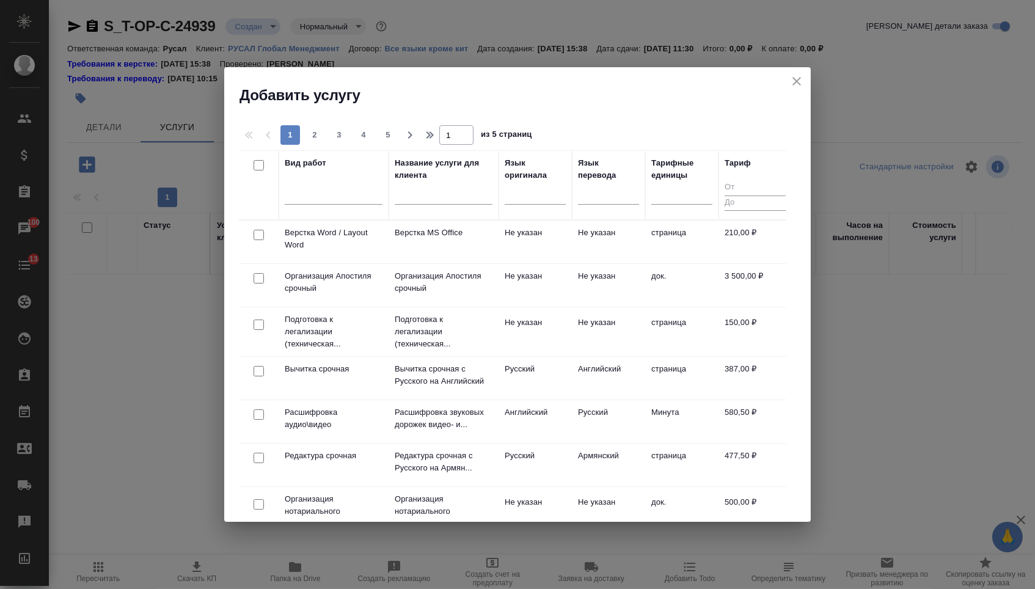
click at [536, 207] on div at bounding box center [535, 197] width 61 height 32
click at [536, 201] on div at bounding box center [535, 192] width 61 height 18
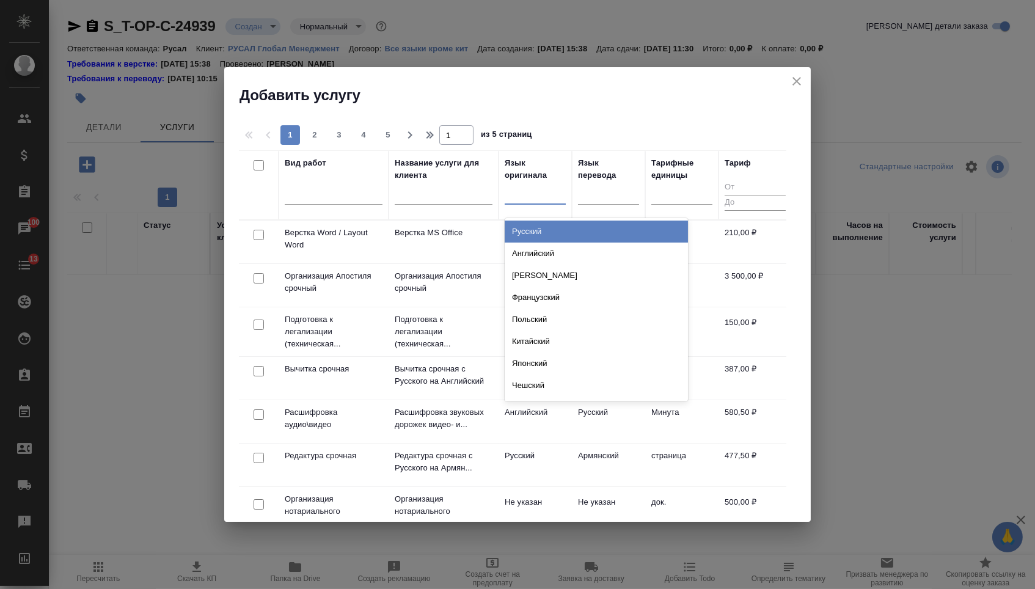
click at [536, 238] on div "Русский" at bounding box center [596, 232] width 183 height 22
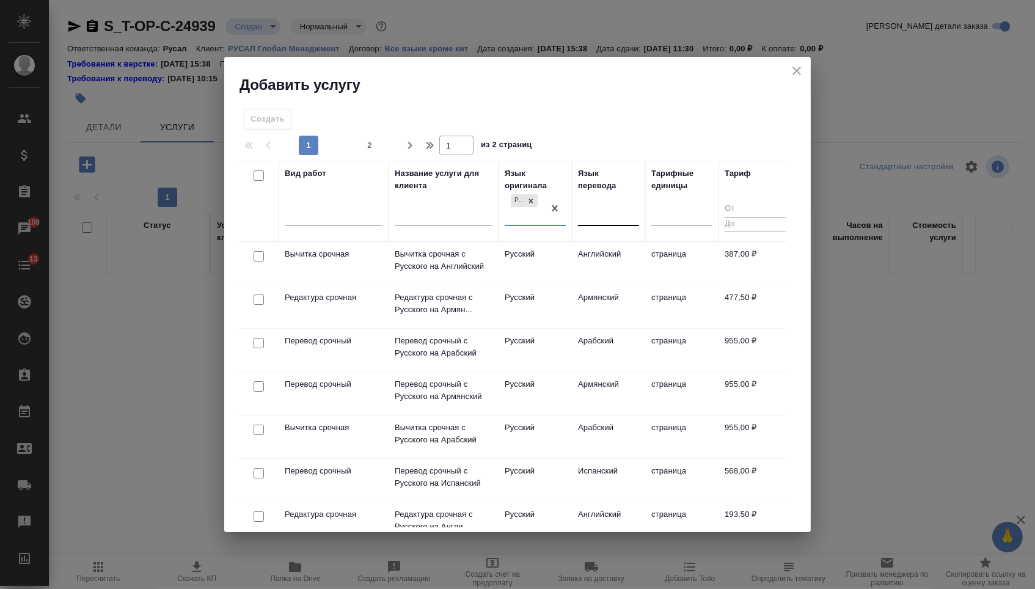
click at [634, 206] on div at bounding box center [608, 214] width 61 height 18
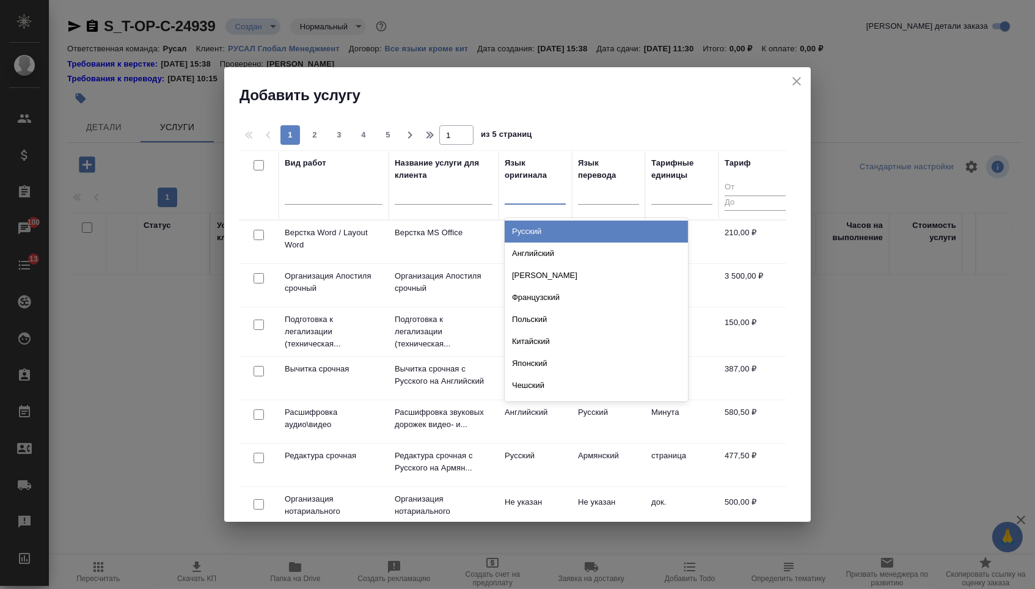
click at [546, 197] on div at bounding box center [535, 192] width 61 height 18
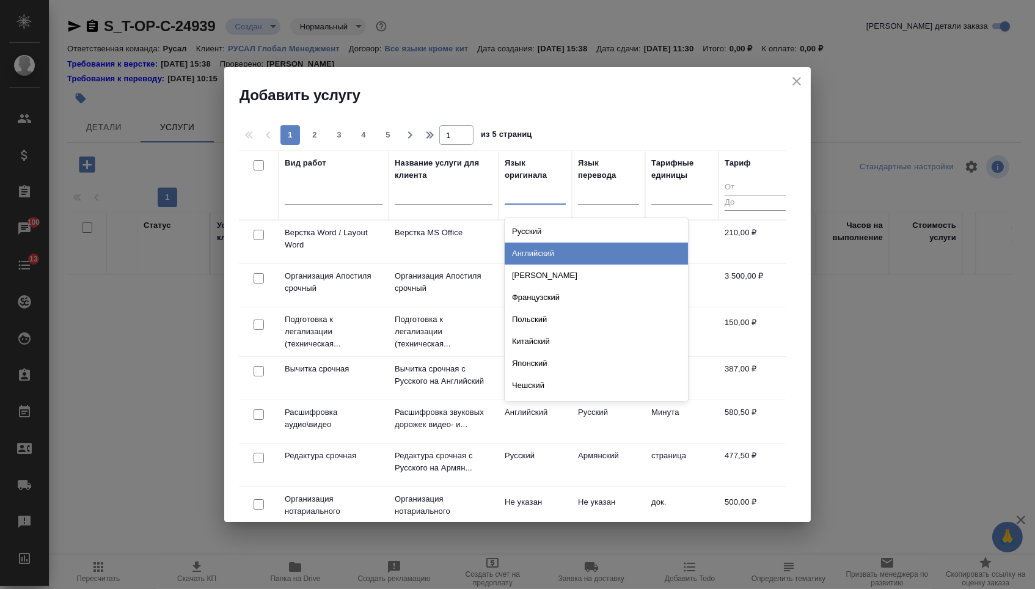
click at [545, 259] on div "Английский" at bounding box center [596, 254] width 183 height 22
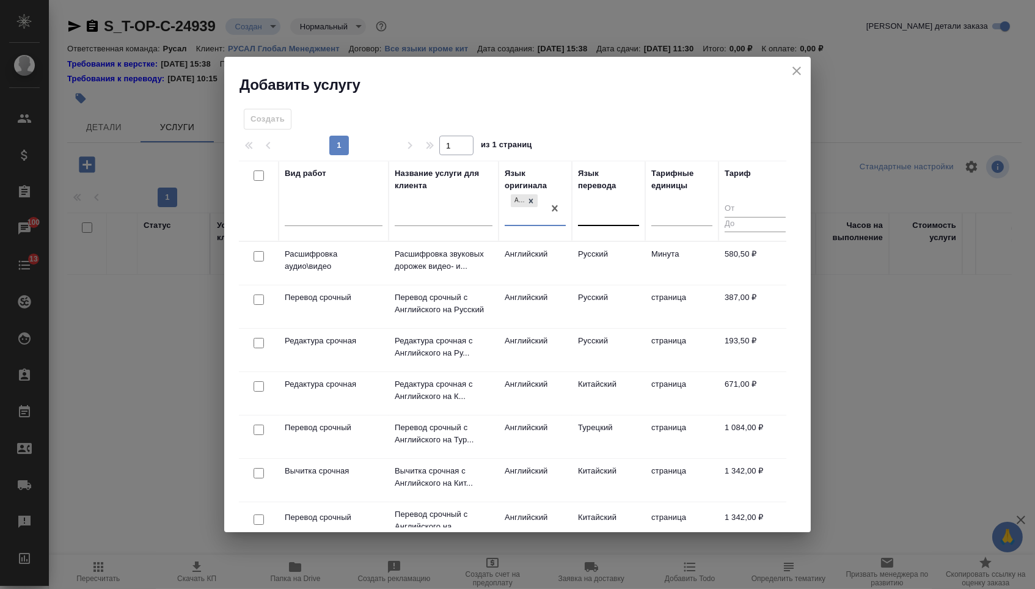
click at [596, 224] on div at bounding box center [608, 214] width 61 height 23
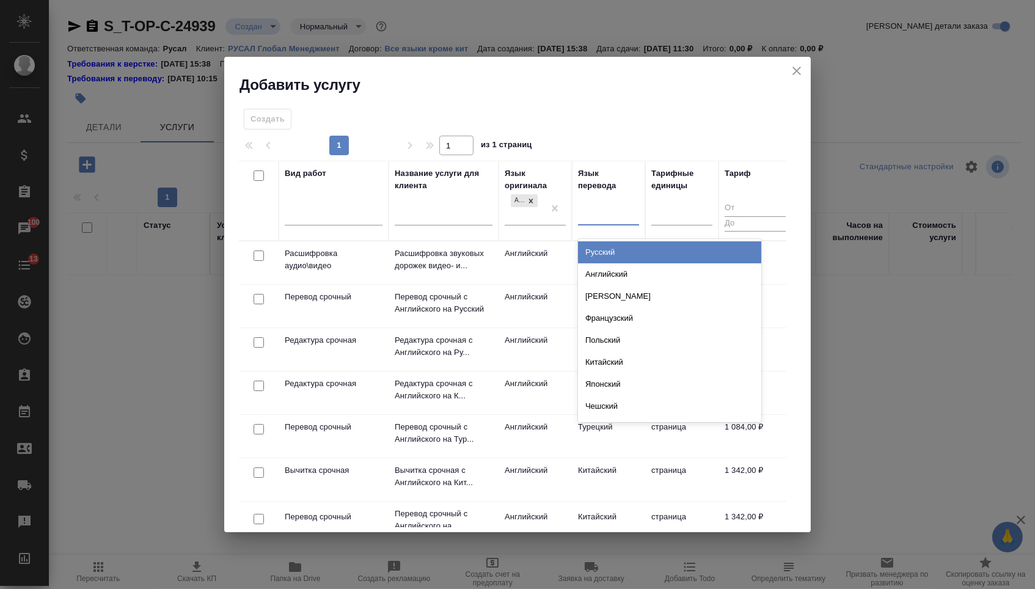
click at [597, 256] on div "Русский" at bounding box center [669, 252] width 183 height 22
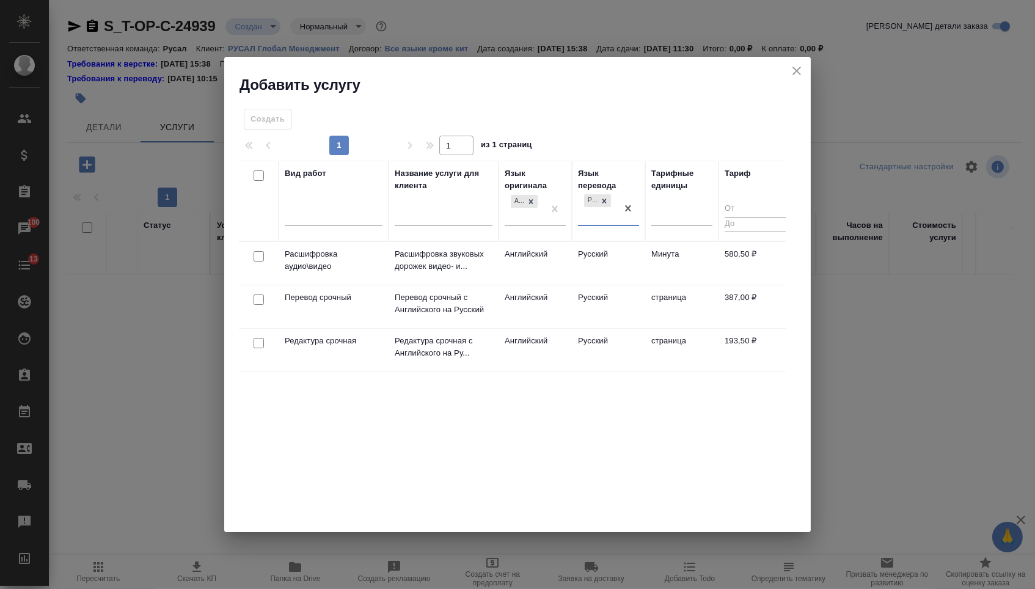
click at [256, 302] on input "checkbox" at bounding box center [259, 299] width 10 height 10
checkbox input "true"
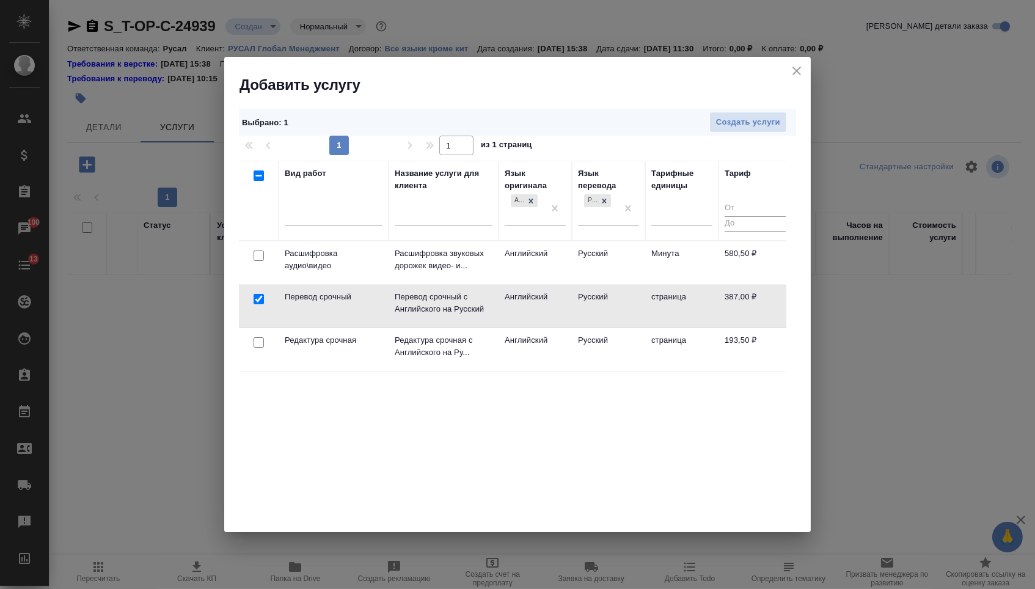
click at [256, 345] on input "checkbox" at bounding box center [259, 342] width 10 height 10
checkbox input "true"
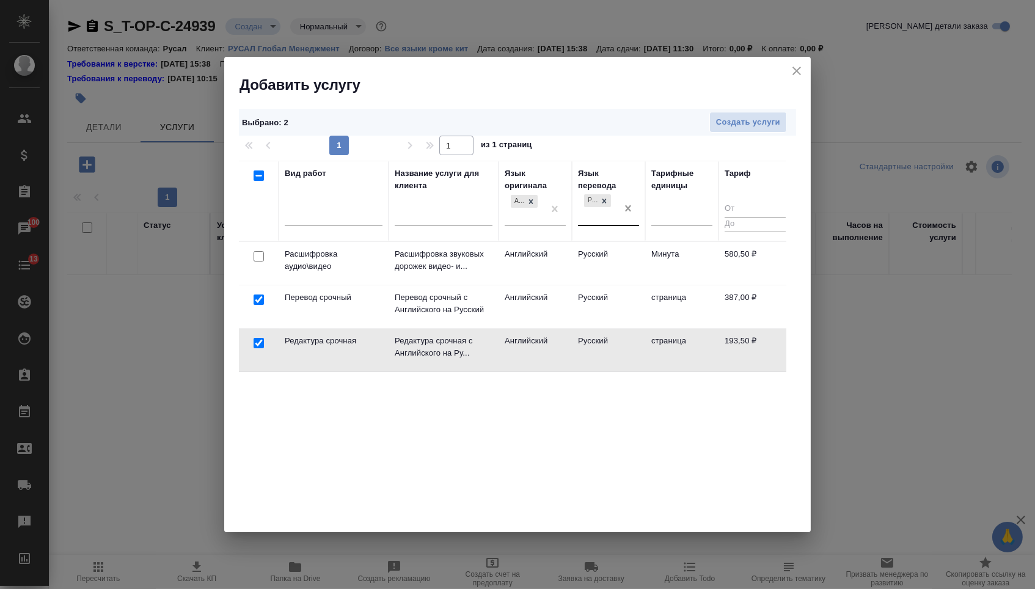
drag, startPoint x: 626, startPoint y: 205, endPoint x: 586, endPoint y: 205, distance: 39.7
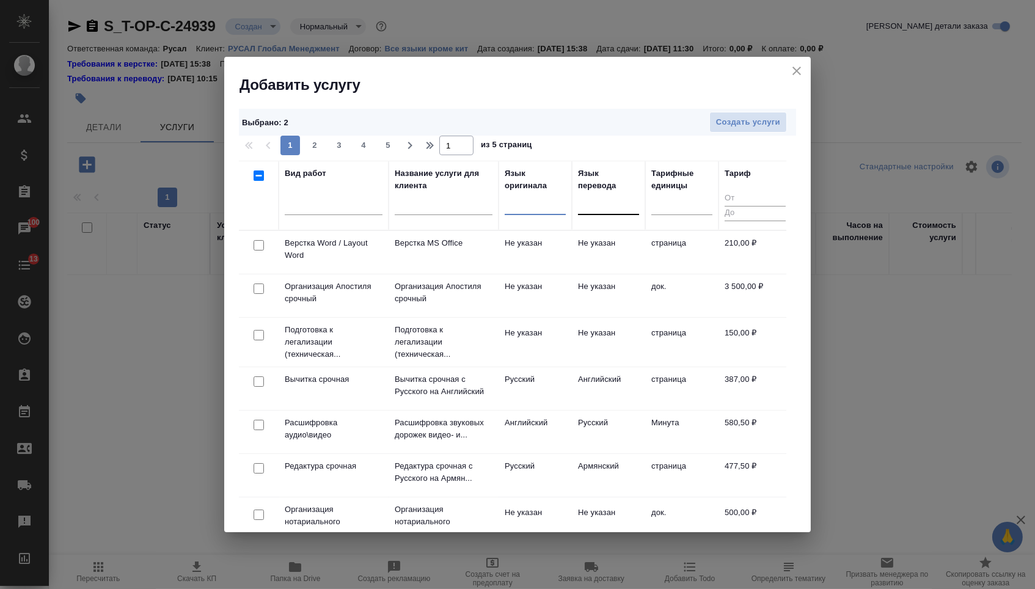
click at [255, 246] on input "checkbox" at bounding box center [259, 245] width 10 height 10
checkbox input "true"
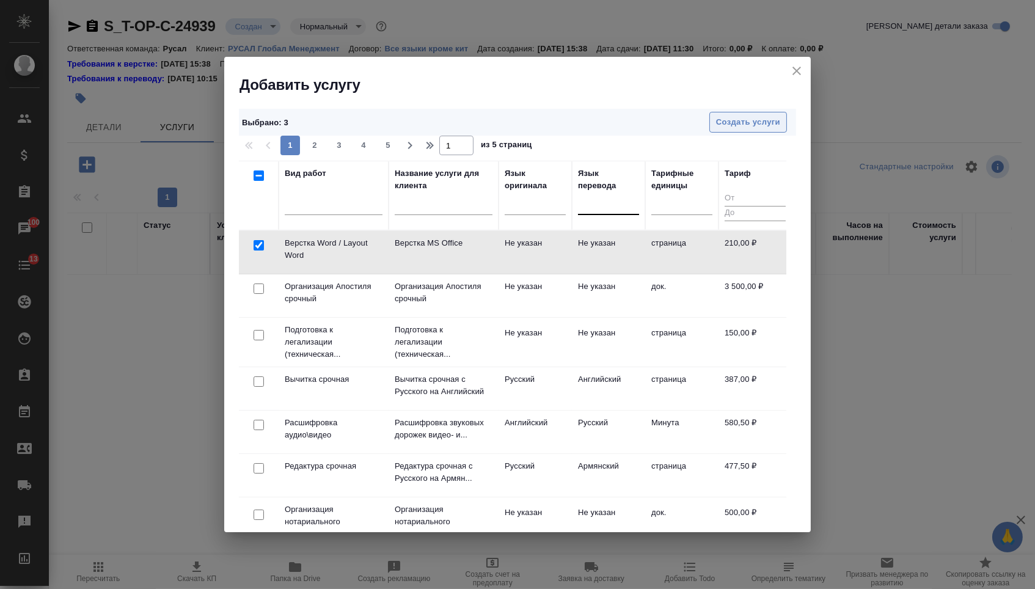
click at [726, 131] on button "Создать услуги" at bounding box center [748, 122] width 78 height 21
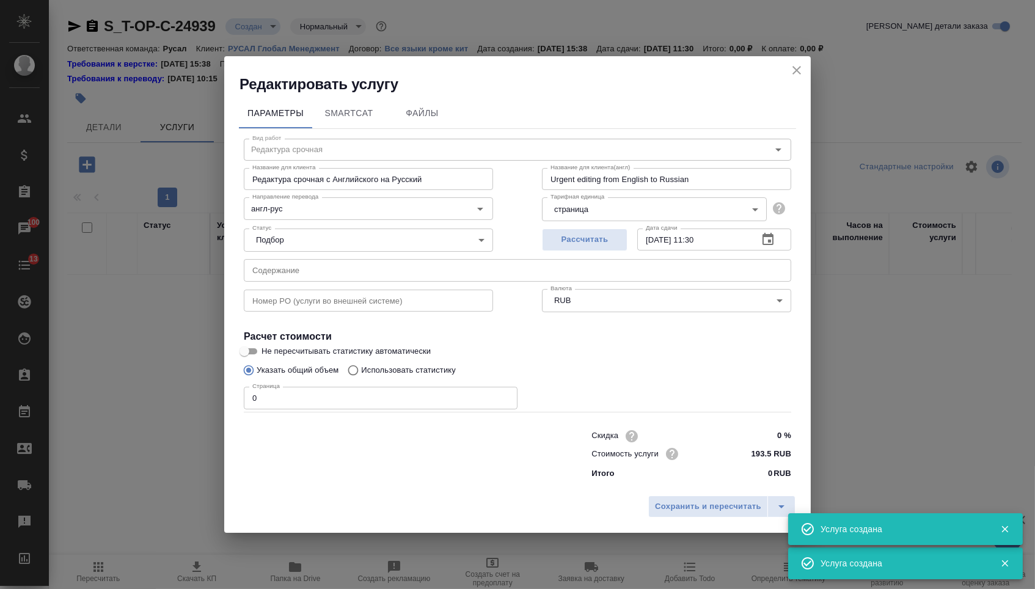
type input "Перевод срочный"
type input "Перевод срочный с Английского на Русский"
type input "Urgent translation from English into Russian"
type input "англ-рус"
type input "387 RUB"
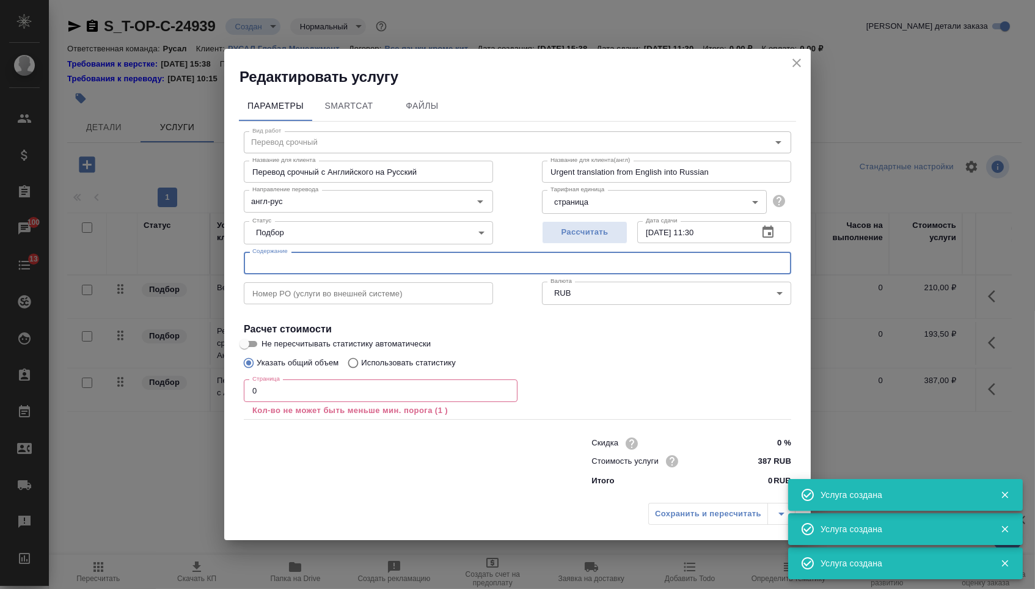
click at [300, 267] on input "text" at bounding box center [517, 263] width 547 height 22
paste input "TSM & Product Management Monthly Report July 2025"
type input "TSM & Product Management Monthly Report July 2025"
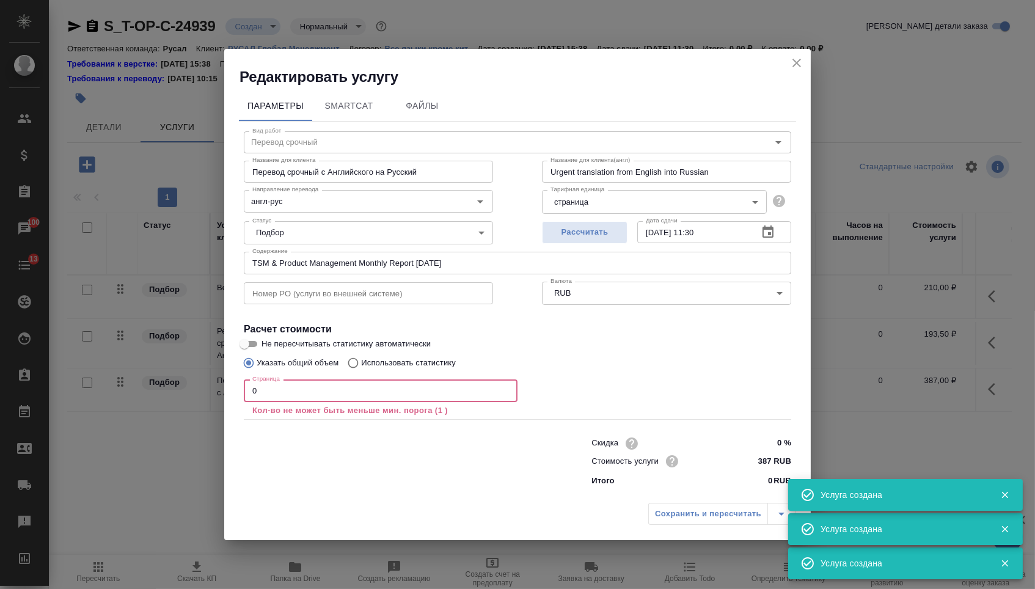
click at [275, 392] on input "0" at bounding box center [381, 390] width 274 height 22
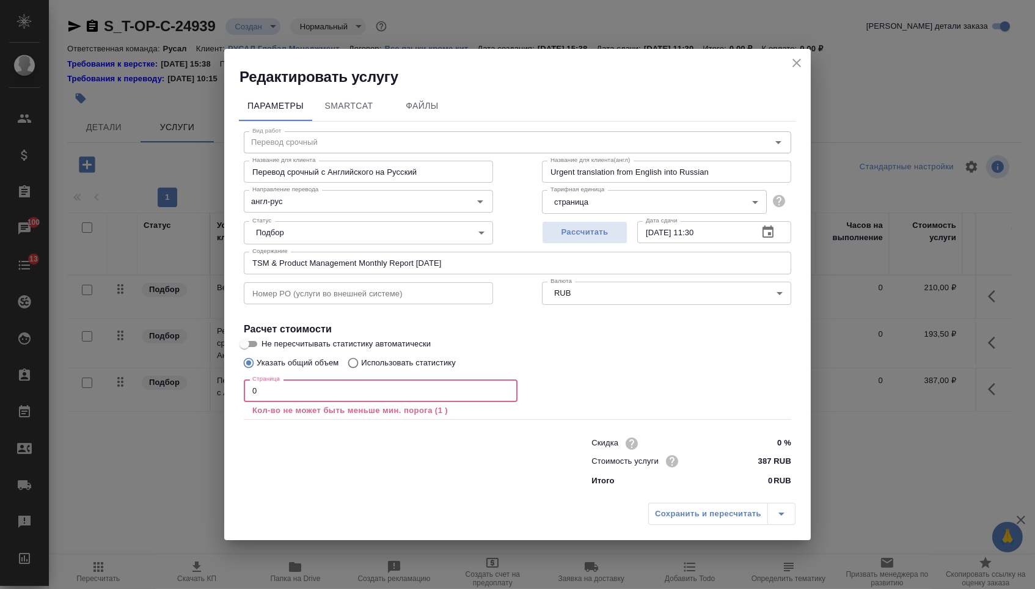
drag, startPoint x: 276, startPoint y: 396, endPoint x: 231, endPoint y: 393, distance: 45.3
click at [231, 393] on div "Параметры SmartCat Файлы Вид работ Перевод срочный Вид работ Название для клиен…" at bounding box center [517, 292] width 587 height 411
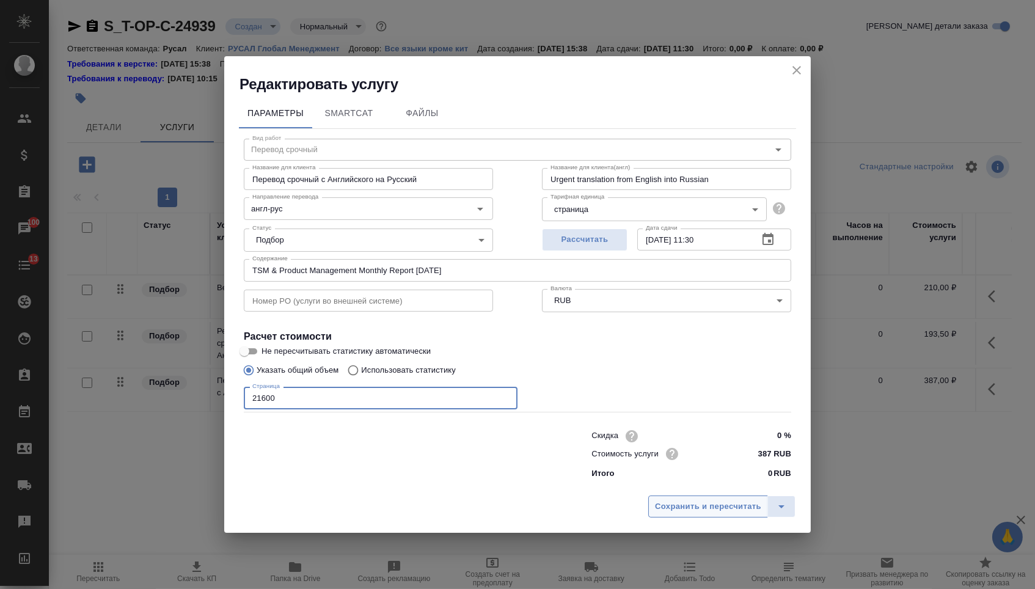
type input "21600"
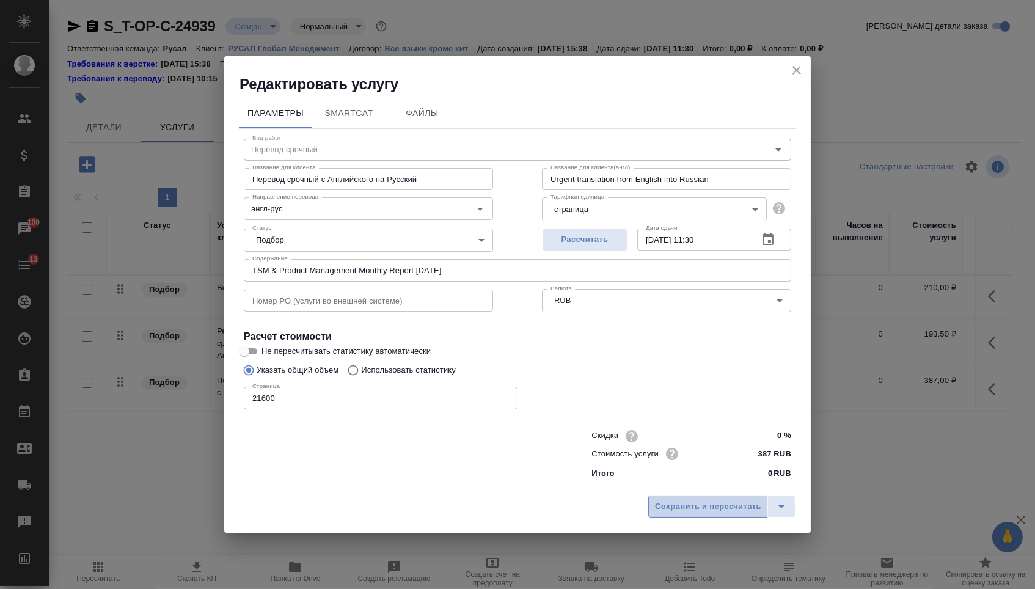
click at [677, 508] on span "Сохранить и пересчитать" at bounding box center [708, 507] width 106 height 14
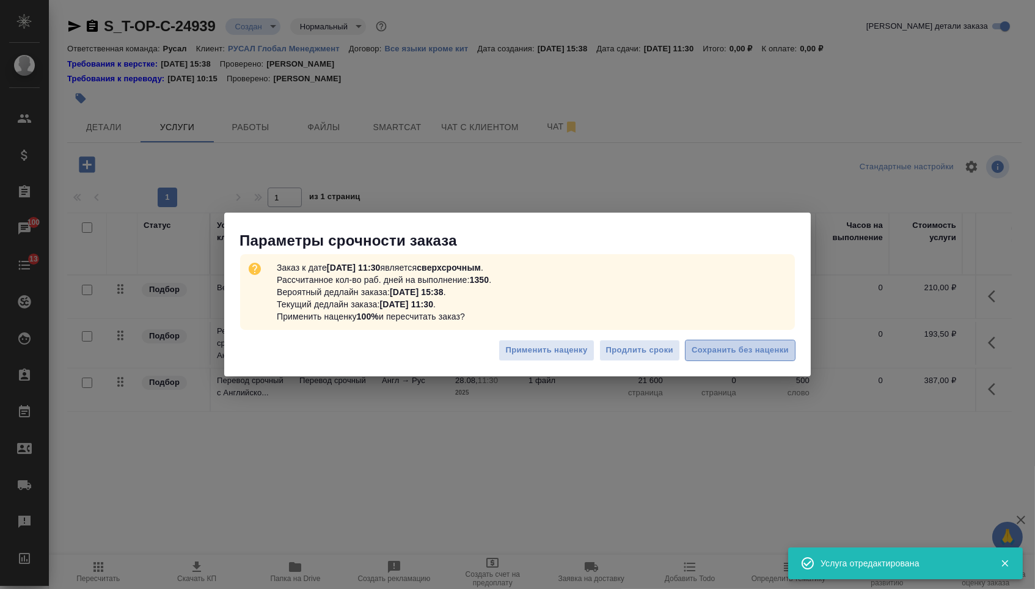
click at [760, 352] on span "Сохранить без наценки" at bounding box center [740, 350] width 97 height 14
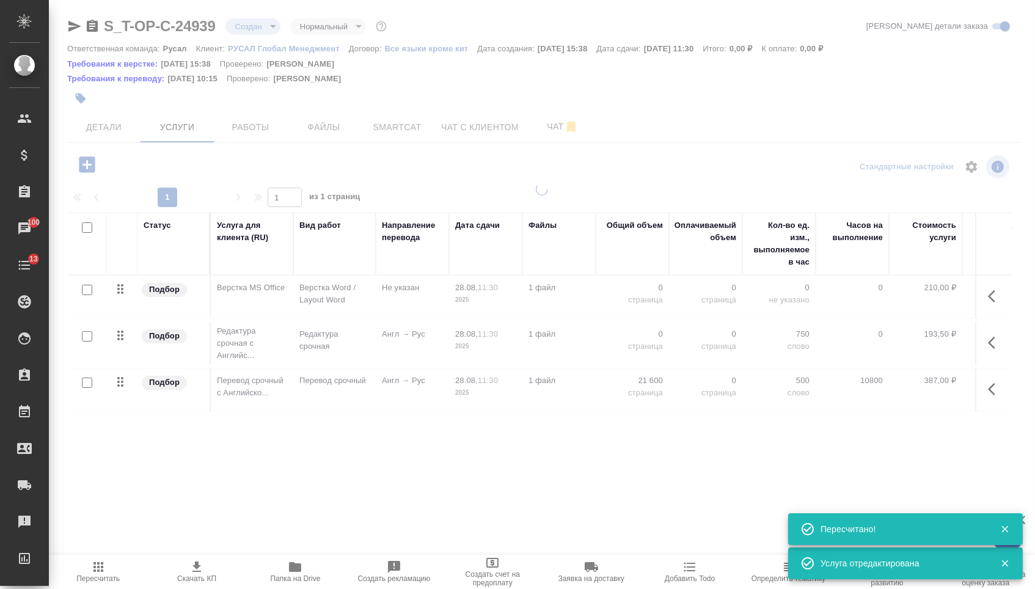
type input "urgent"
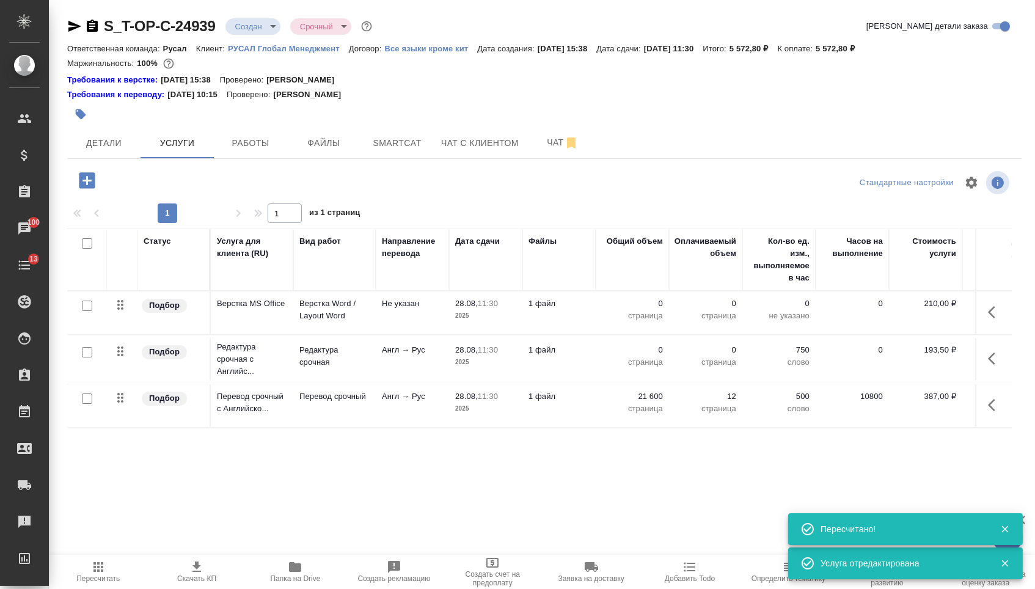
click at [645, 355] on p "0" at bounding box center [632, 350] width 61 height 12
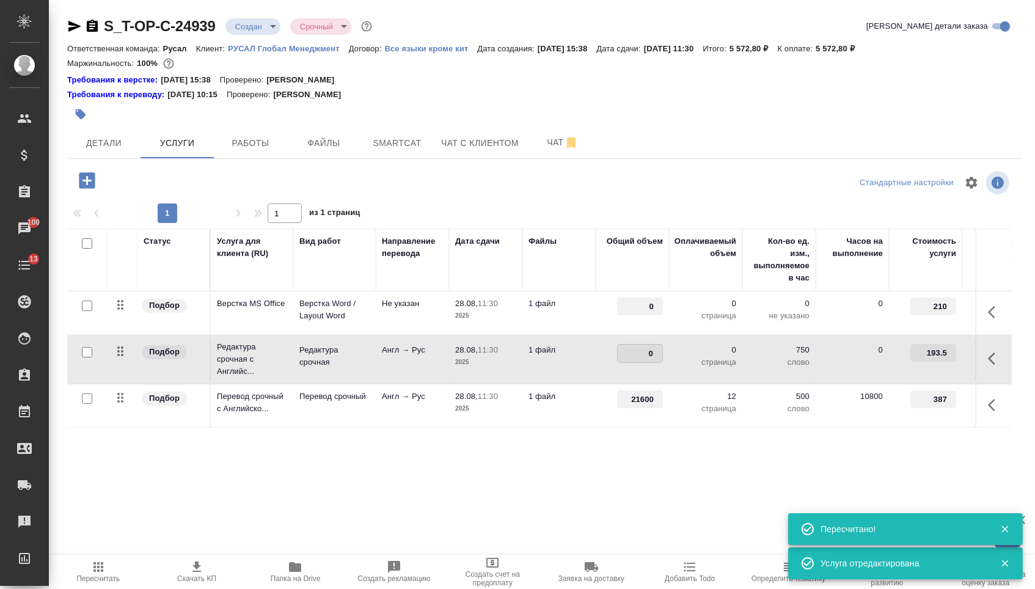
click at [644, 359] on input "0" at bounding box center [640, 354] width 45 height 18
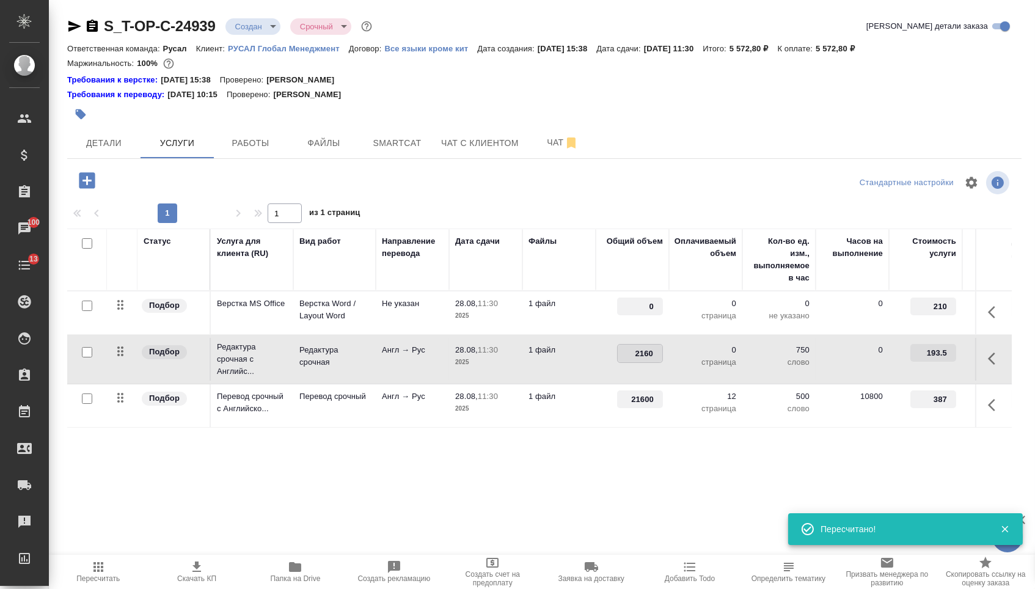
type input "21600"
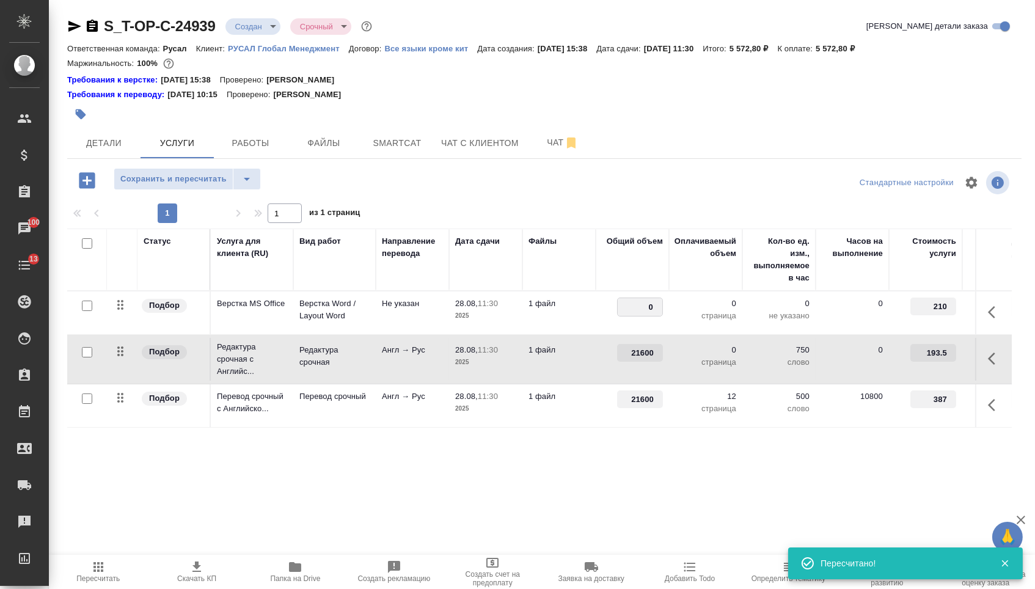
drag, startPoint x: 641, startPoint y: 308, endPoint x: 670, endPoint y: 308, distance: 29.3
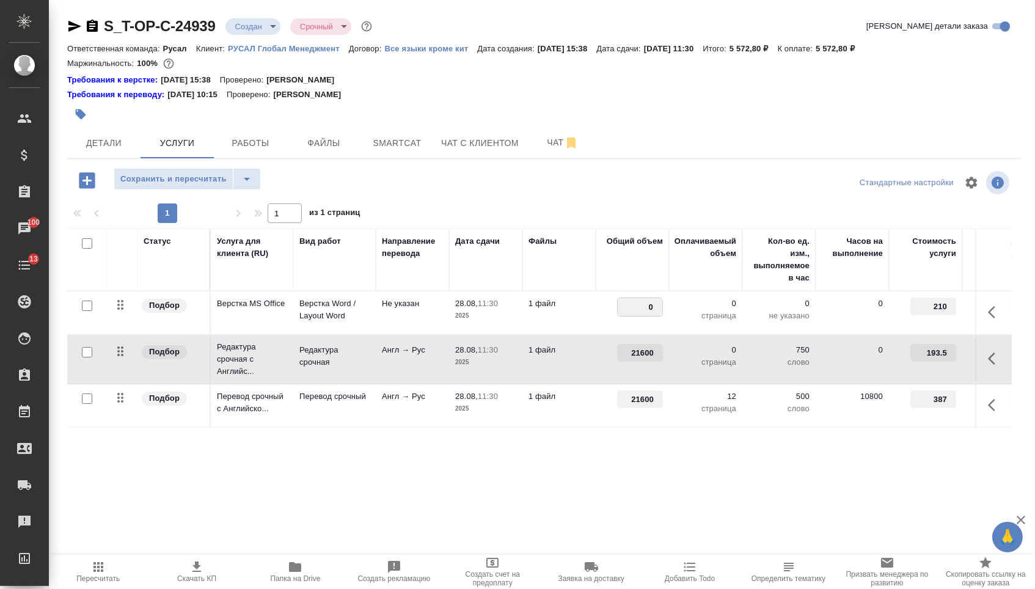
drag, startPoint x: 634, startPoint y: 307, endPoint x: 656, endPoint y: 307, distance: 22.6
click at [656, 307] on input "0" at bounding box center [640, 307] width 45 height 18
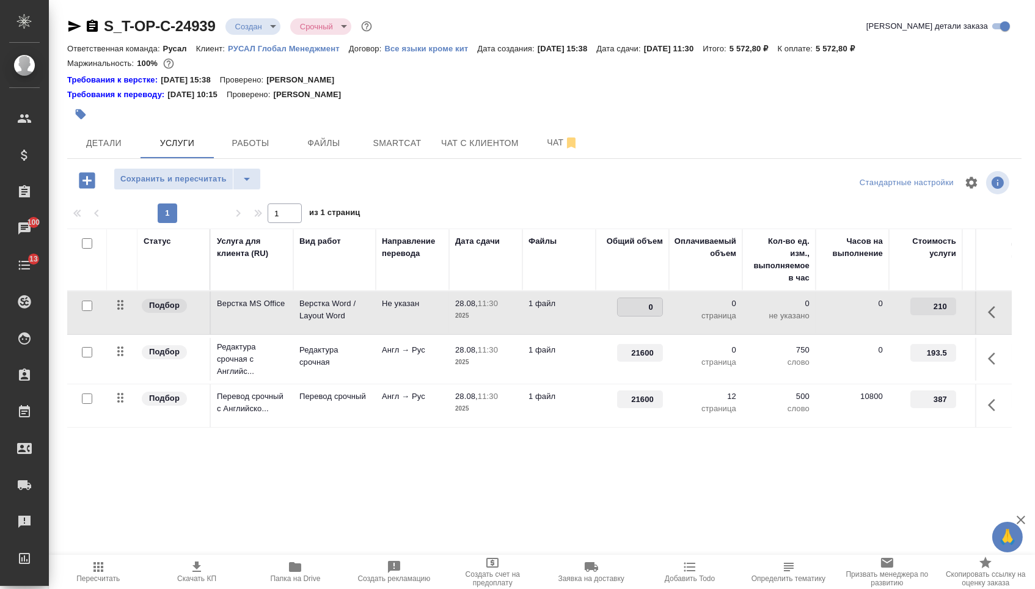
drag, startPoint x: 642, startPoint y: 313, endPoint x: 662, endPoint y: 314, distance: 19.6
click at [662, 314] on input "0" at bounding box center [640, 307] width 45 height 18
type input "12"
click at [602, 469] on div "Статус Услуга для клиента (RU) Вид работ Направление перевода Дата сдачи Файлы …" at bounding box center [539, 359] width 945 height 263
click at [202, 190] on button "Сохранить и пересчитать" at bounding box center [174, 179] width 120 height 22
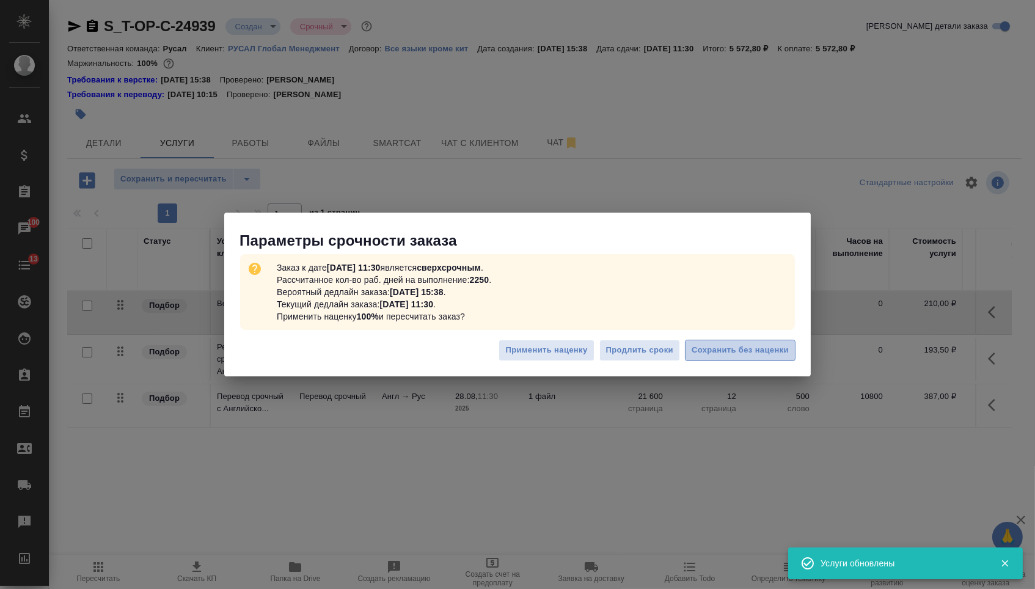
click at [748, 349] on span "Сохранить без наценки" at bounding box center [740, 350] width 97 height 14
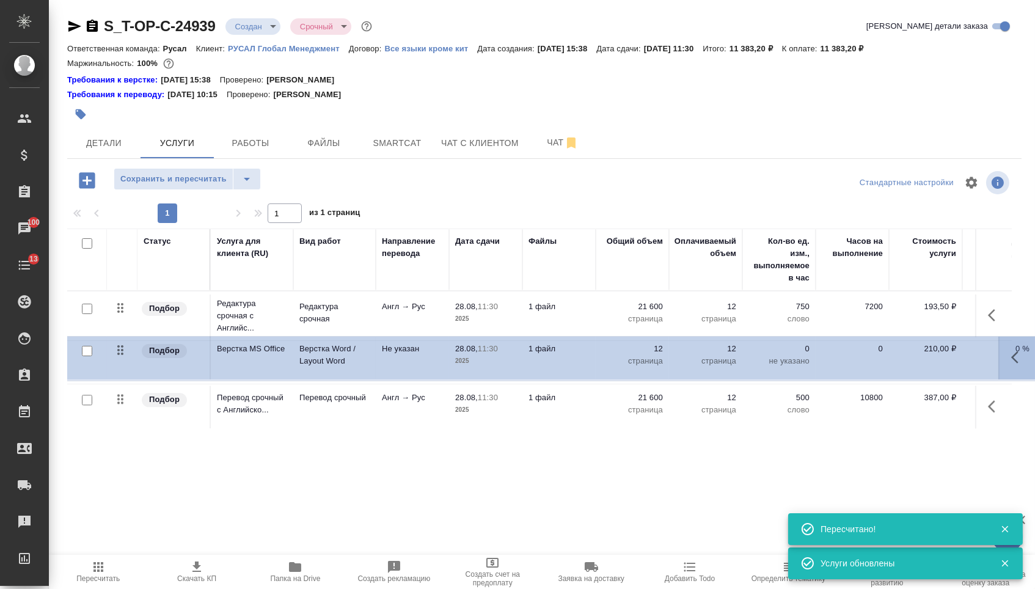
drag, startPoint x: 122, startPoint y: 313, endPoint x: 120, endPoint y: 467, distance: 154.0
click at [120, 461] on div "Статус Услуга для клиента (RU) Вид работ Направление перевода Дата сдачи Файлы …" at bounding box center [539, 359] width 945 height 263
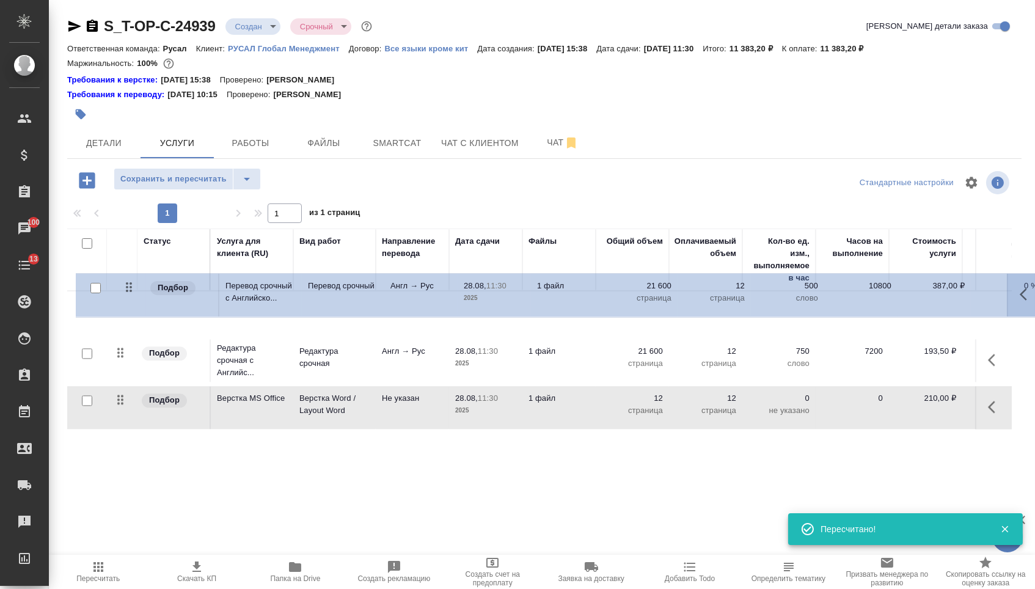
drag, startPoint x: 113, startPoint y: 359, endPoint x: 119, endPoint y: 268, distance: 91.8
click at [121, 268] on table "Статус Услуга для клиента (RU) Вид работ Направление перевода Дата сдачи Файлы …" at bounding box center [643, 328] width 1152 height 201
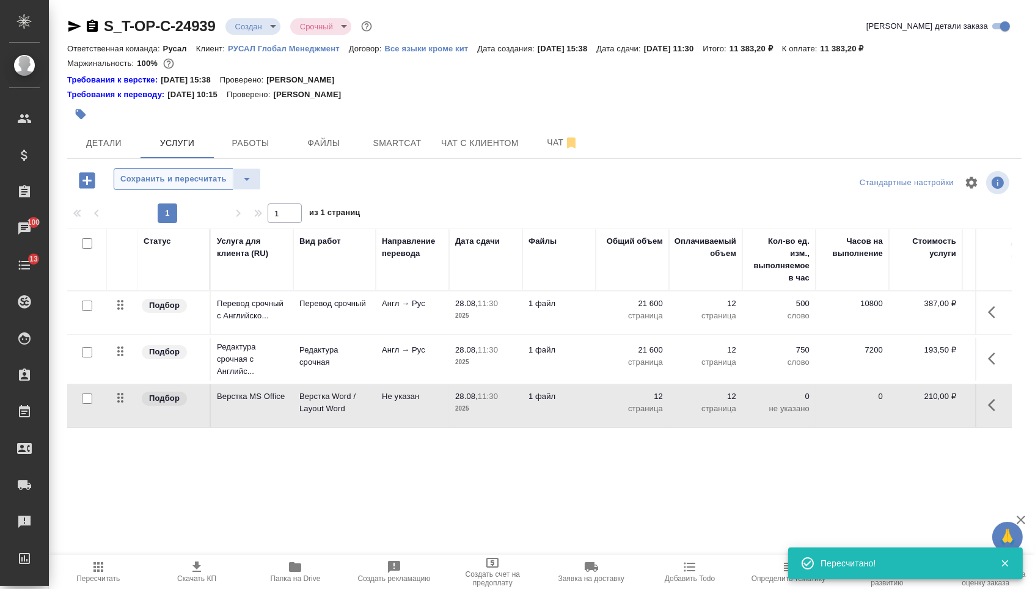
click at [170, 186] on span "Сохранить и пересчитать" at bounding box center [173, 179] width 106 height 14
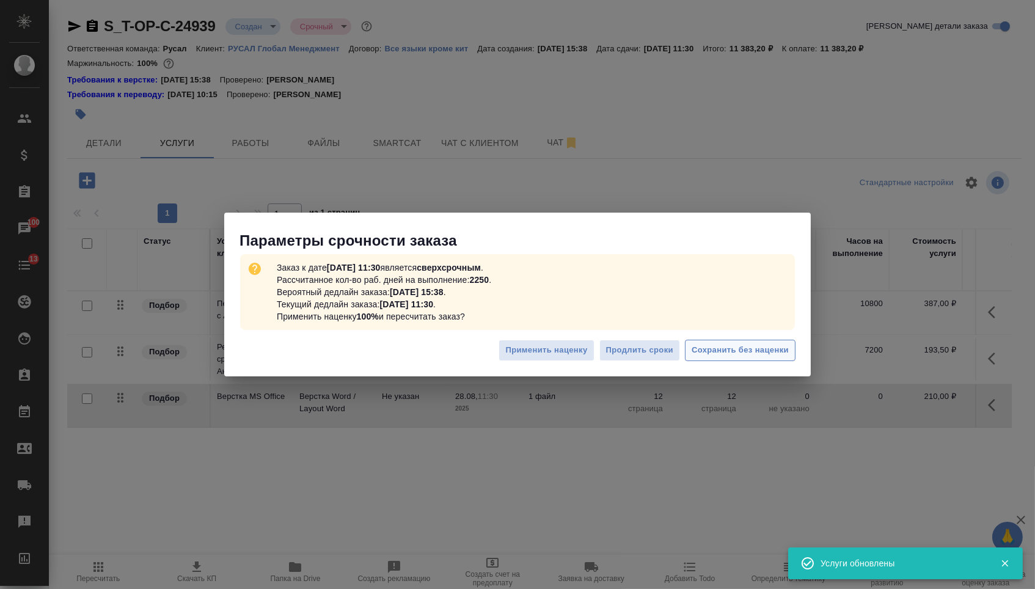
click at [719, 342] on button "Сохранить без наценки" at bounding box center [740, 350] width 111 height 21
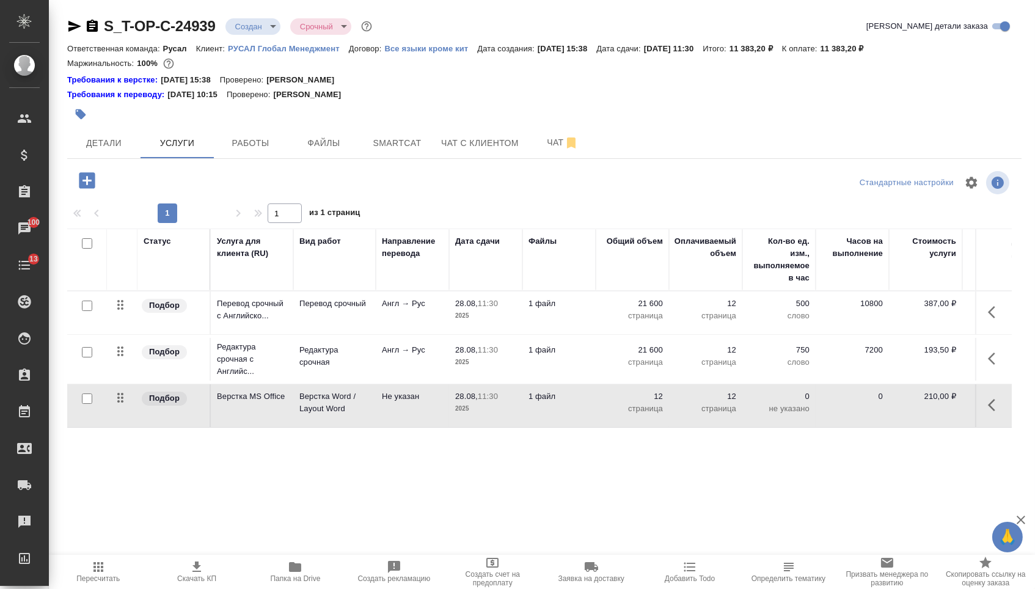
click at [249, 14] on div "S_T-OP-C-24939 Создан new Срочный urgent Кратко детали заказа Ответственная ком…" at bounding box center [544, 261] width 968 height 522
click at [250, 24] on body "🙏 .cls-1 fill:#fff; AWATERA Menshikova Aleksandra Клиенты Спецификации Заказы 1…" at bounding box center [517, 294] width 1035 height 589
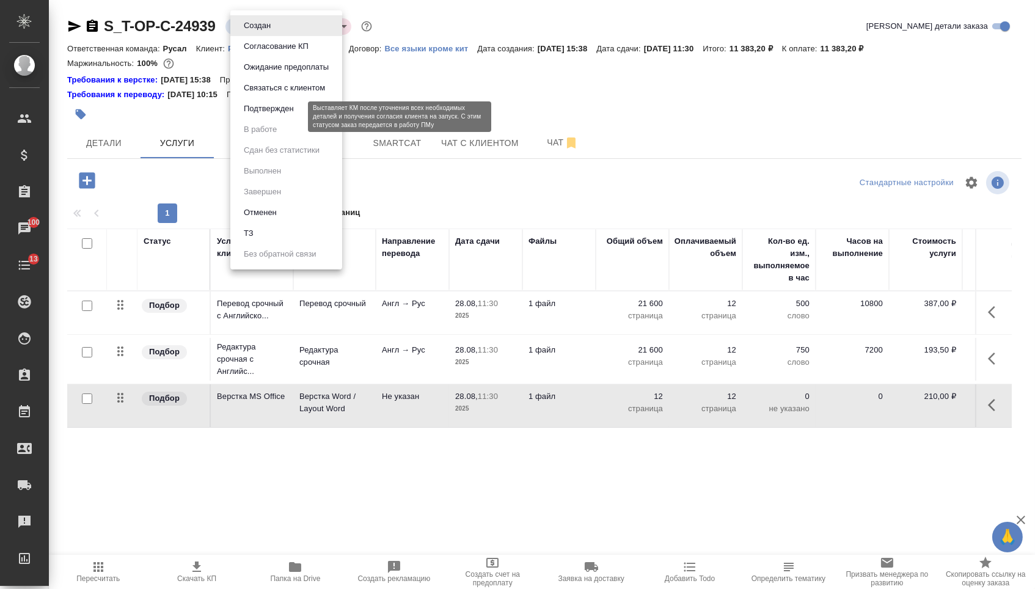
click at [258, 115] on button "Подтвержден" at bounding box center [268, 108] width 57 height 13
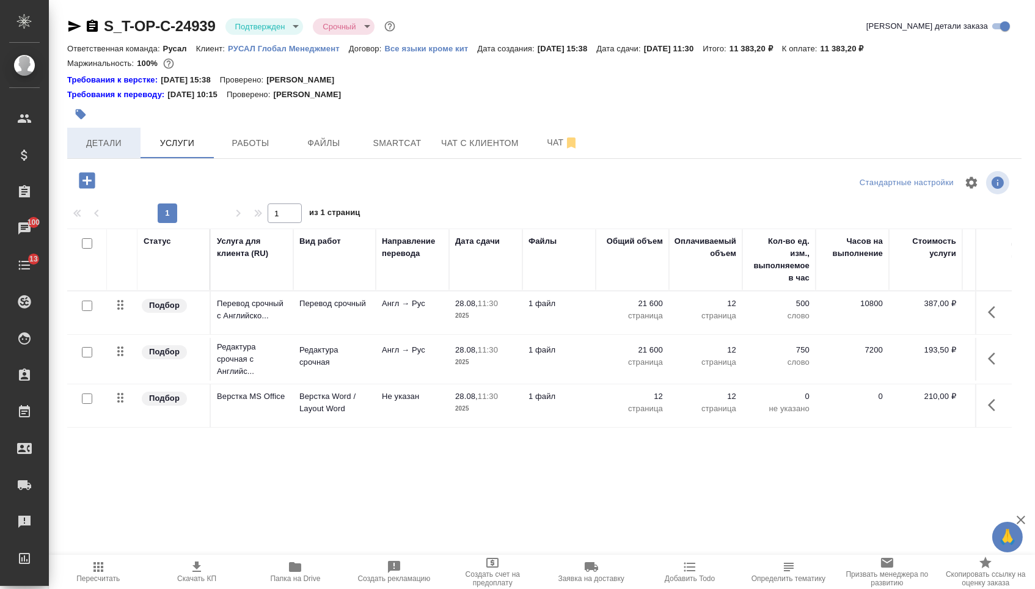
click at [116, 148] on span "Детали" at bounding box center [104, 143] width 59 height 15
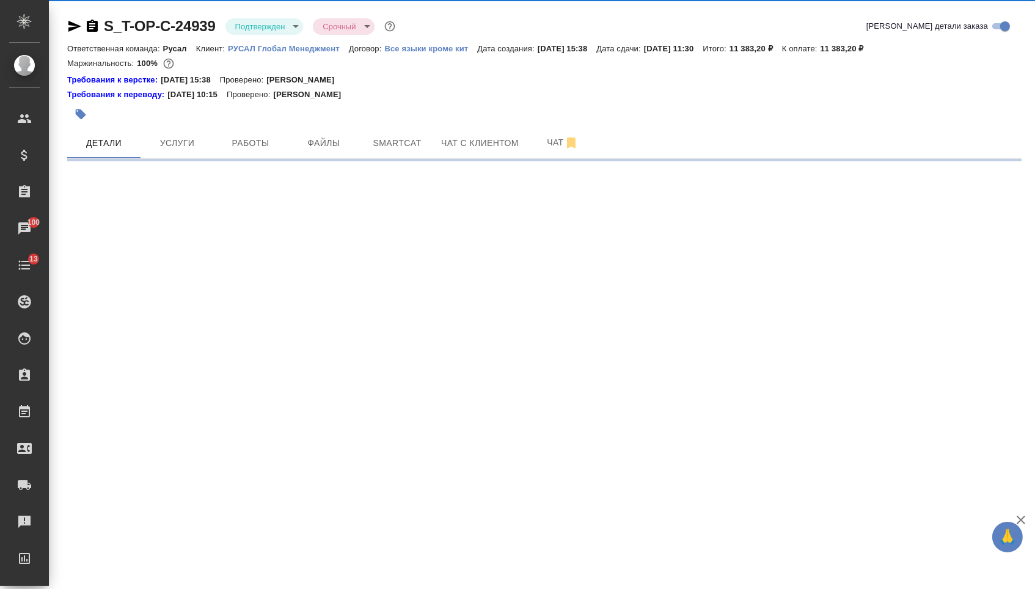
select select "RU"
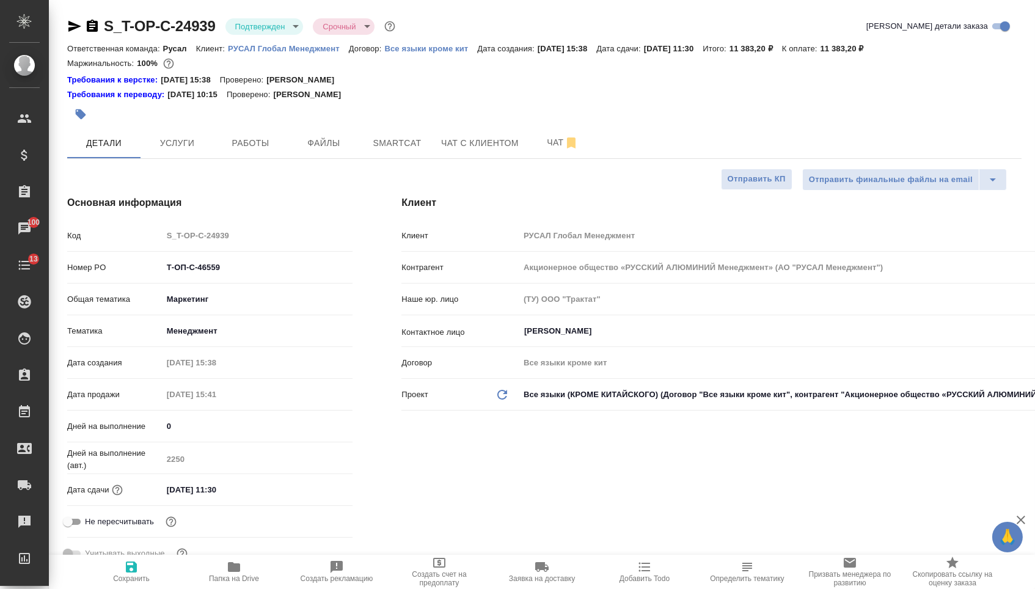
type textarea "x"
drag, startPoint x: 249, startPoint y: 268, endPoint x: 233, endPoint y: 273, distance: 16.8
click at [233, 273] on input "Т-ОП-С-46559" at bounding box center [257, 267] width 189 height 18
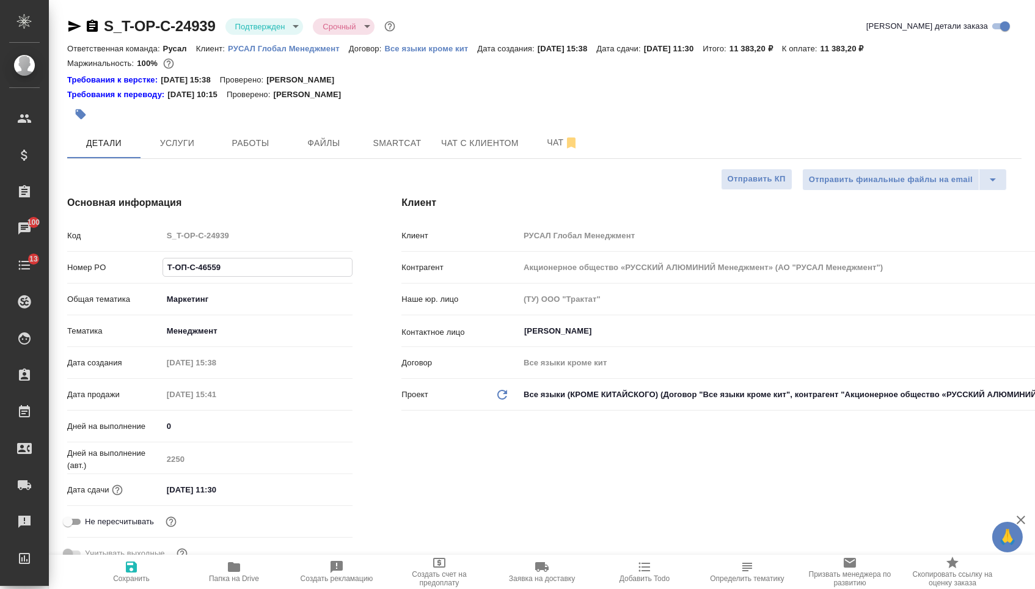
type textarea "x"
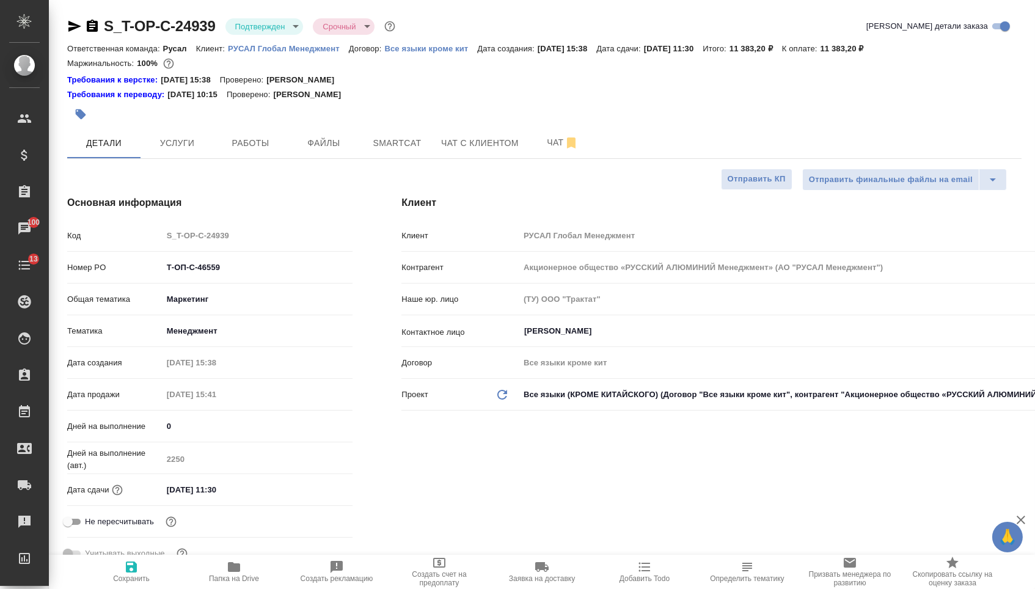
type textarea "x"
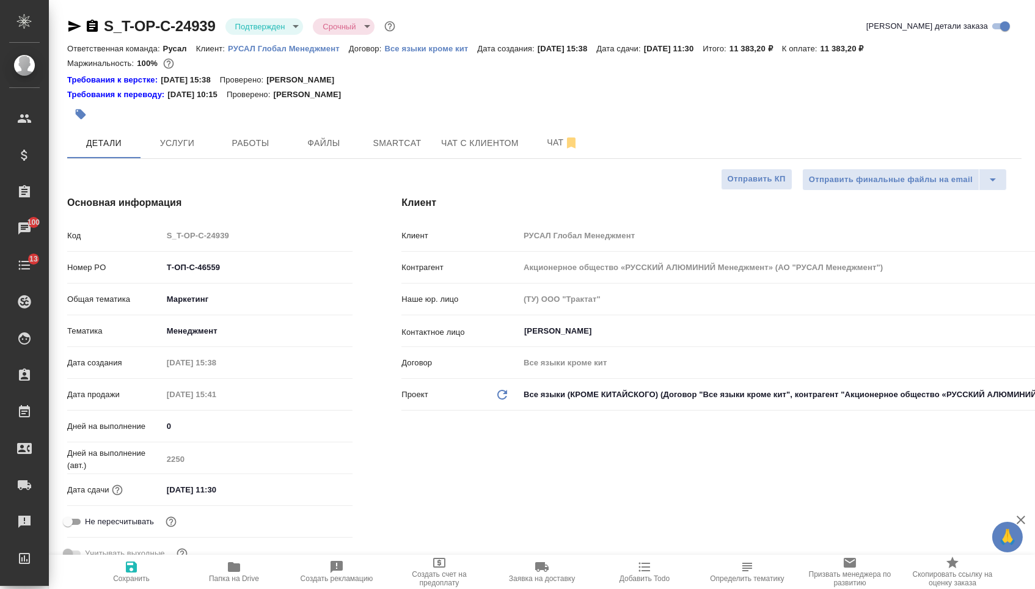
type textarea "x"
